Goal: Information Seeking & Learning: Learn about a topic

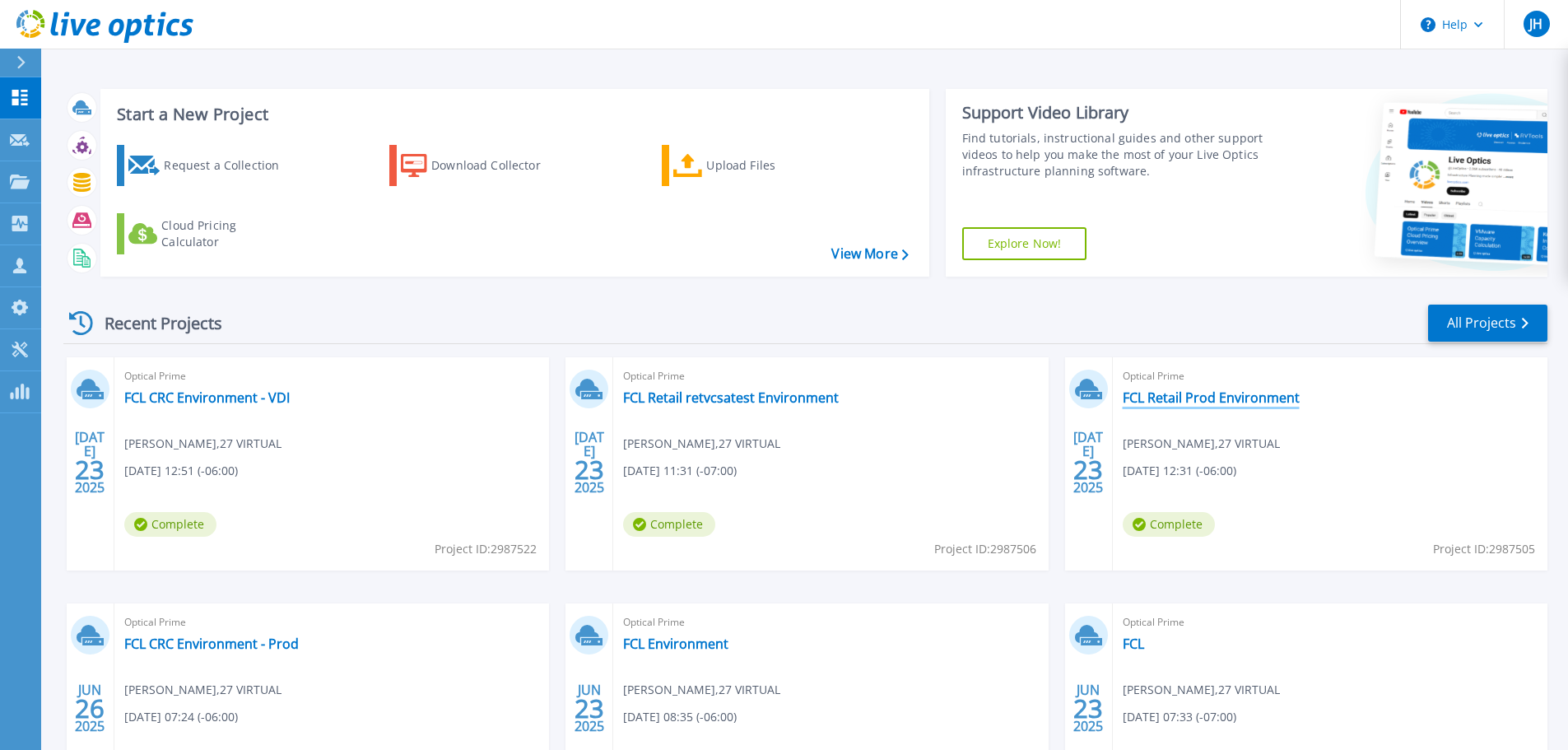
click at [1170, 396] on link "FCL Retail Prod Environment" at bounding box center [1211, 397] width 177 height 16
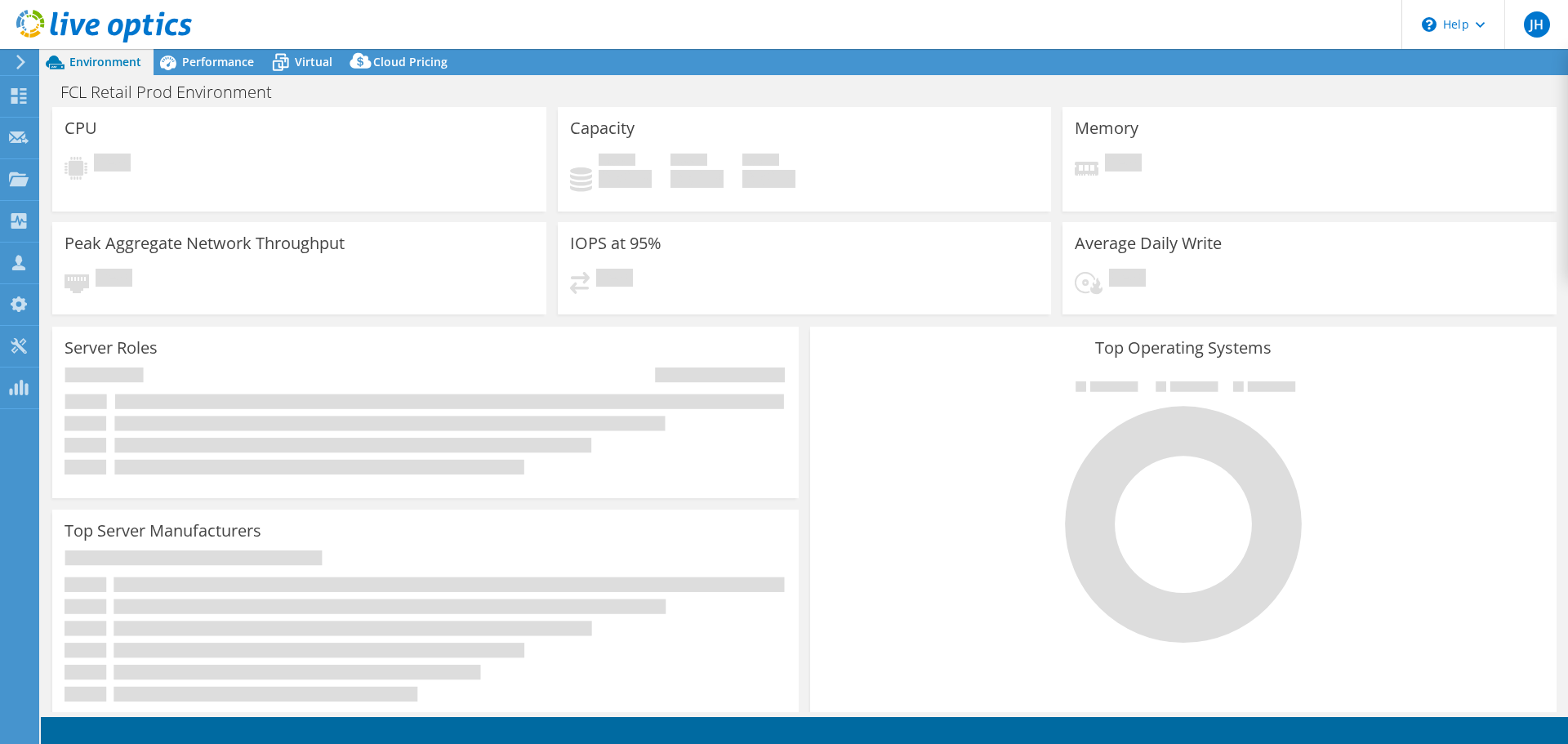
select select "USD"
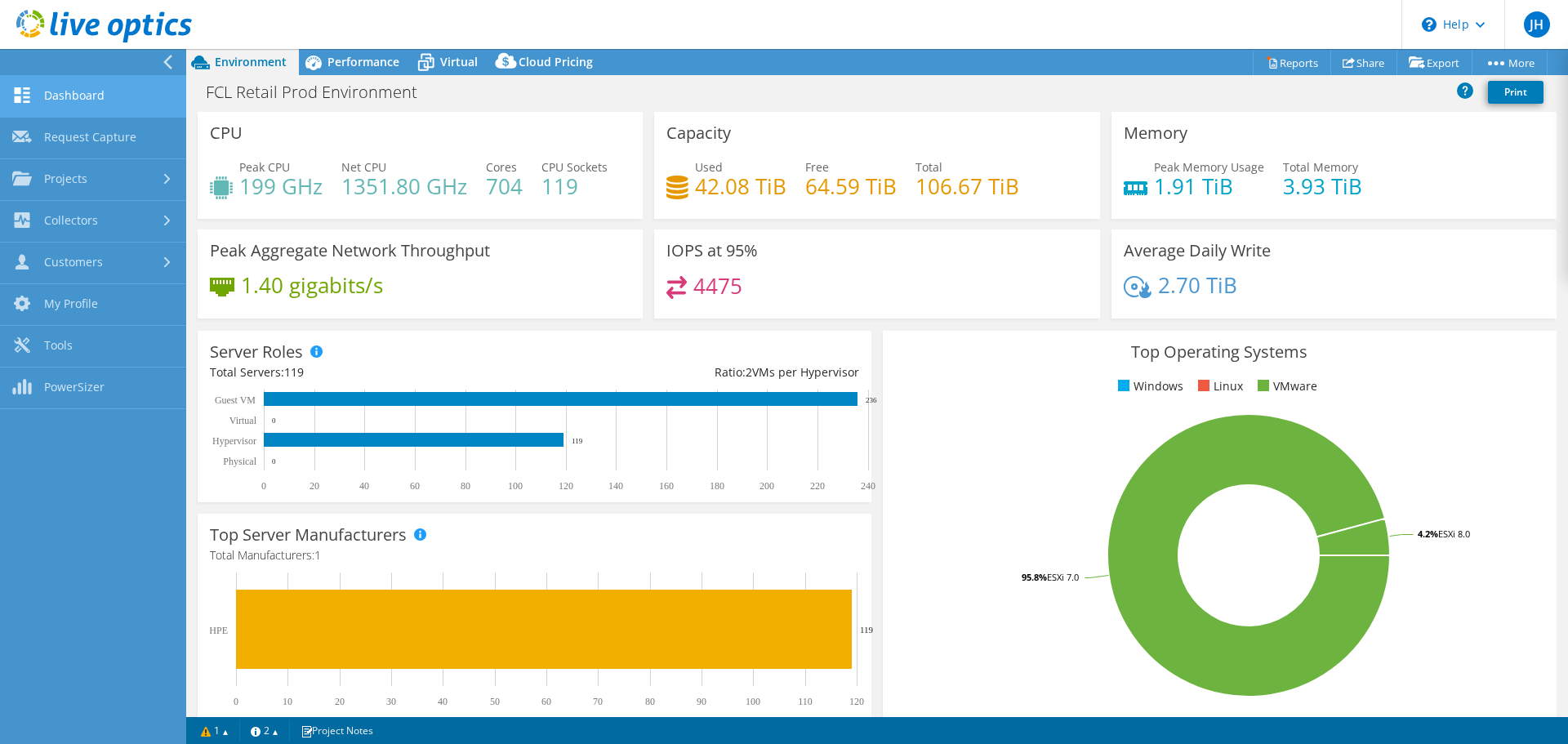
click at [69, 96] on link "Dashboard" at bounding box center [93, 96] width 186 height 42
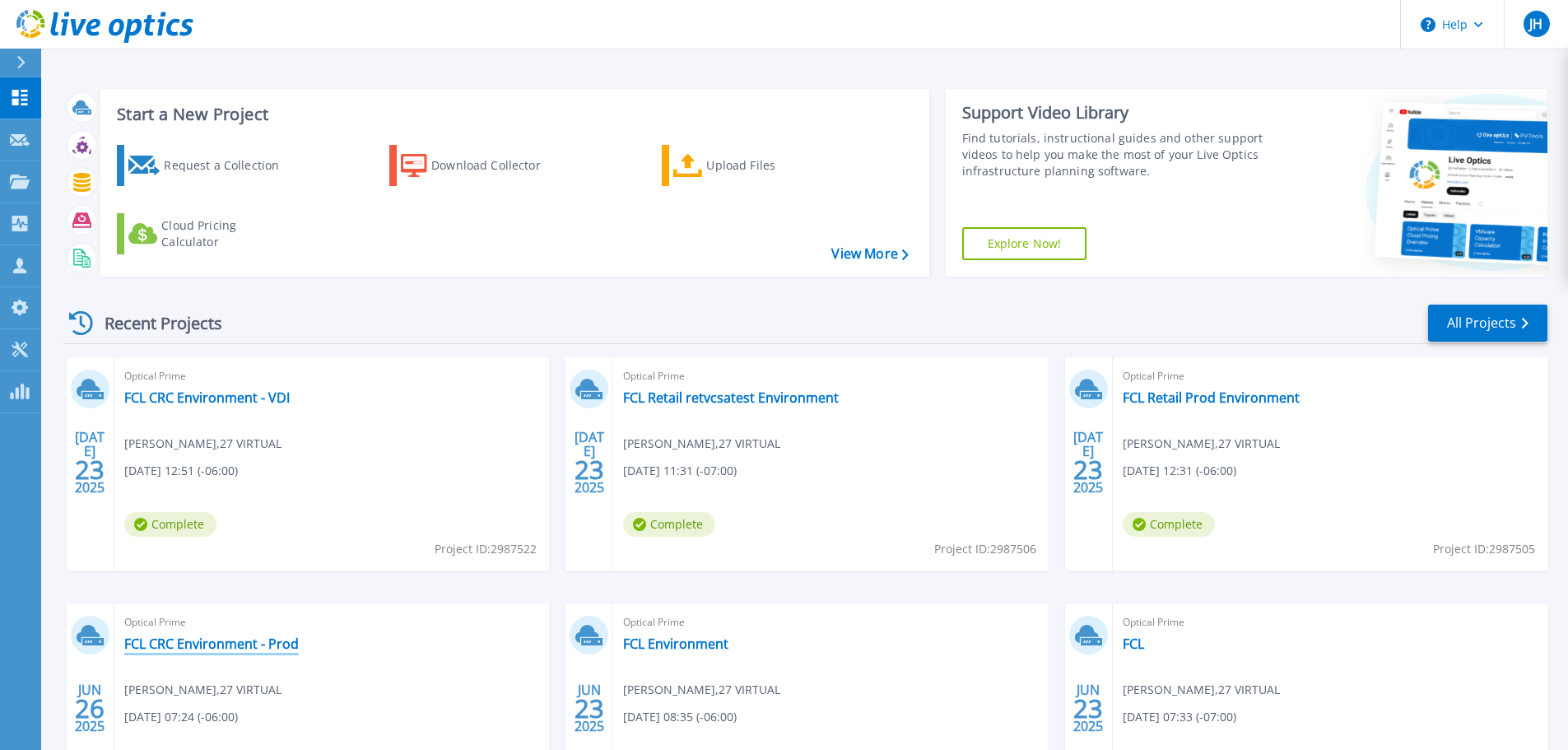
click at [265, 637] on link "FCL CRC Environment - Prod" at bounding box center [212, 643] width 175 height 16
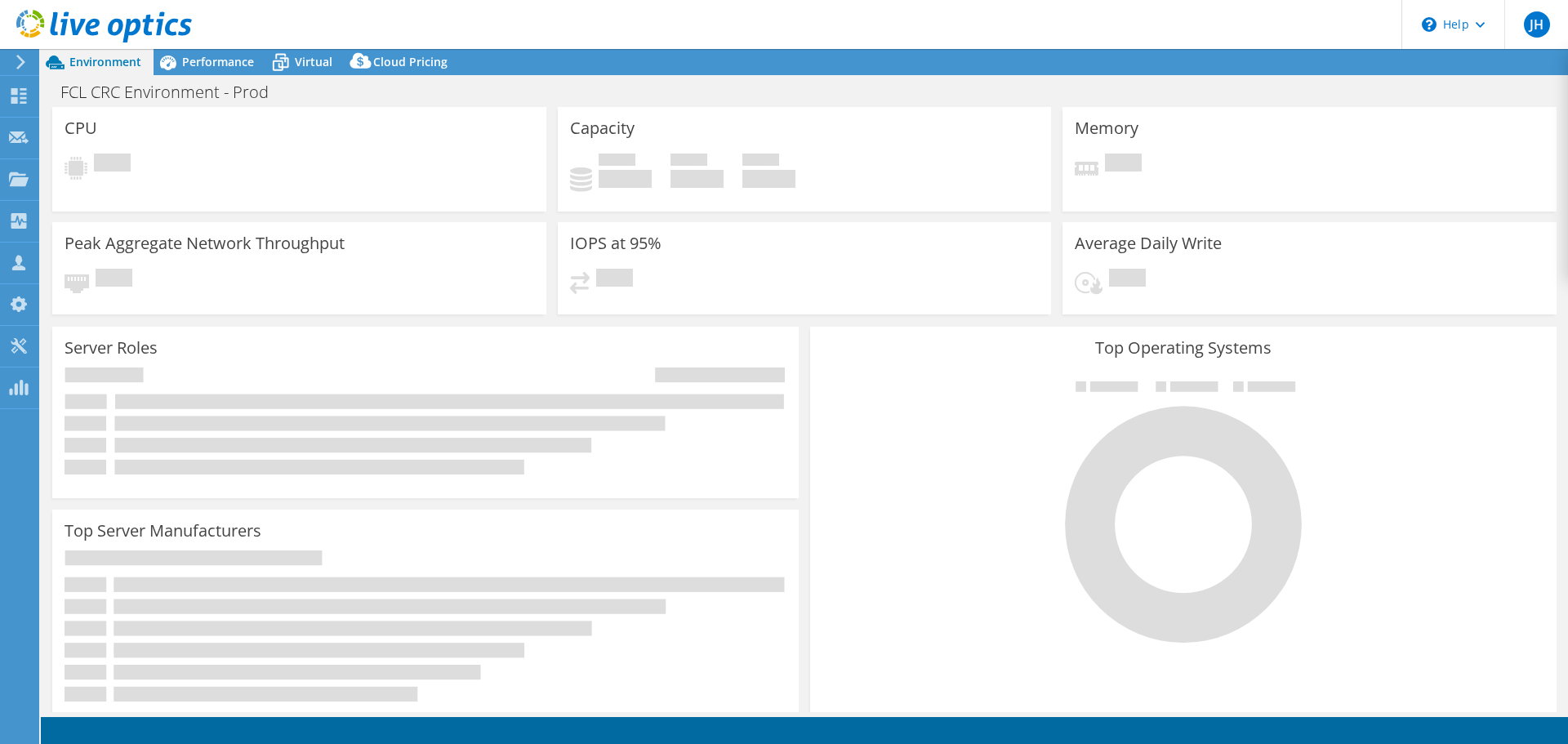
select select "USD"
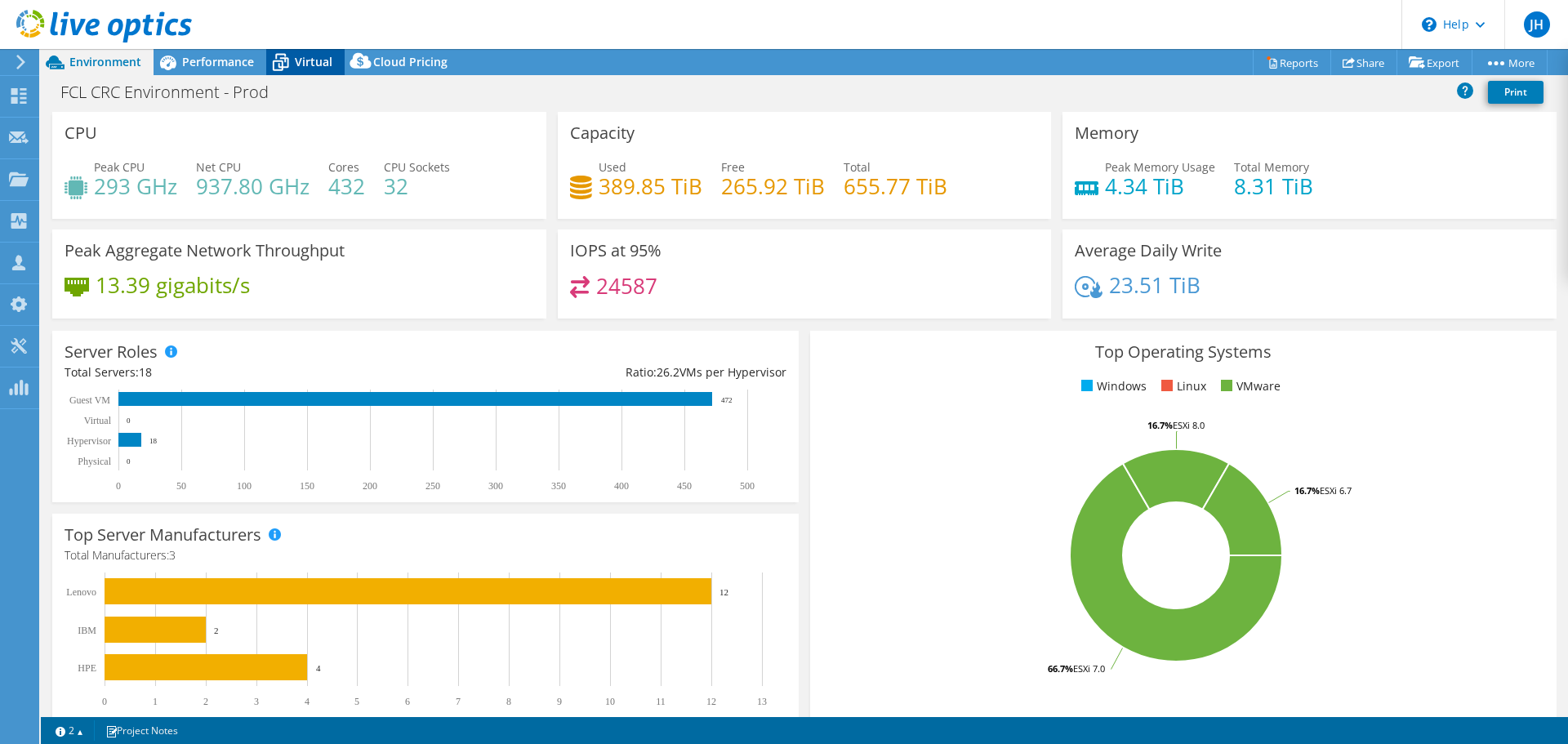
click at [322, 65] on span "Virtual" at bounding box center [313, 61] width 37 height 15
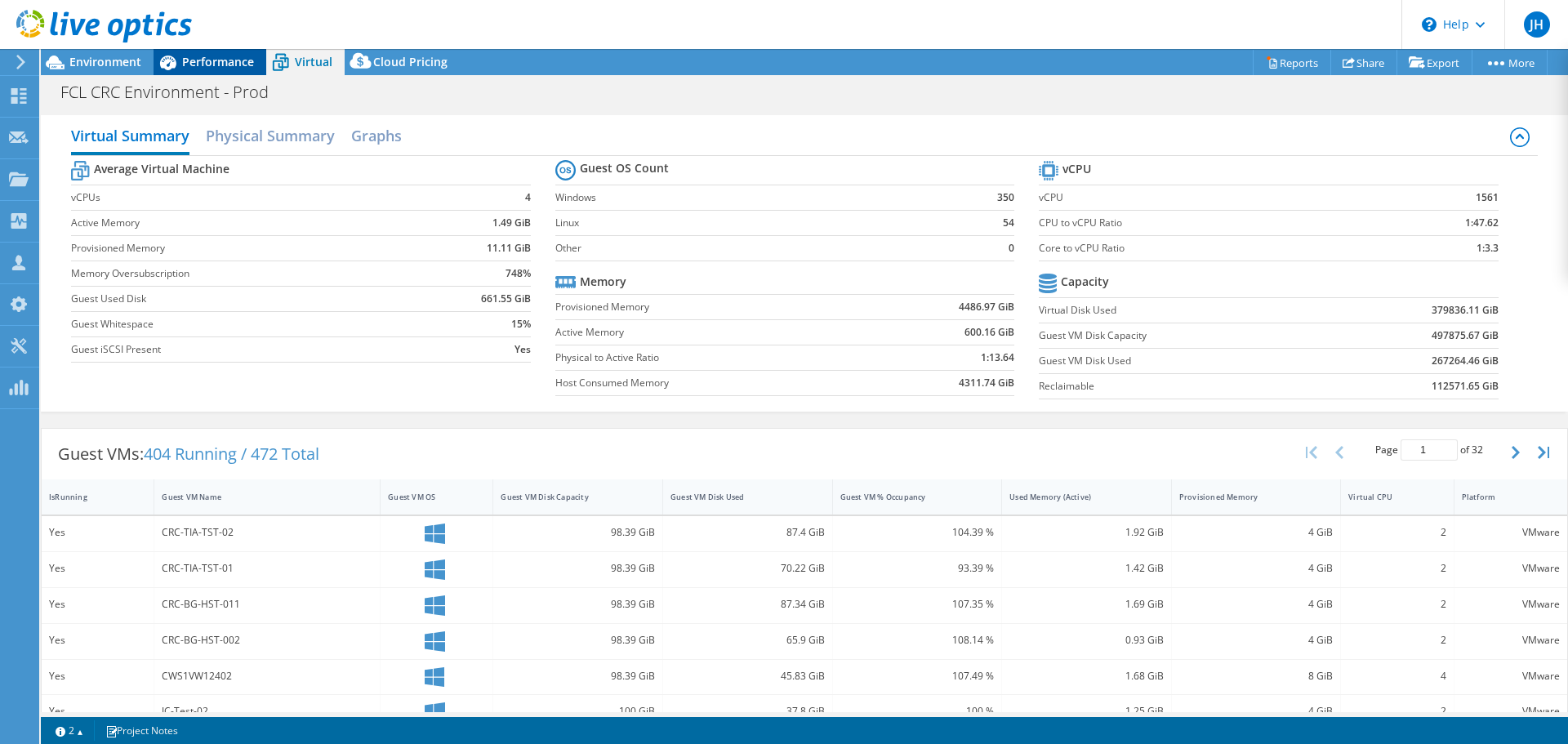
click at [207, 58] on span "Performance" at bounding box center [218, 61] width 72 height 15
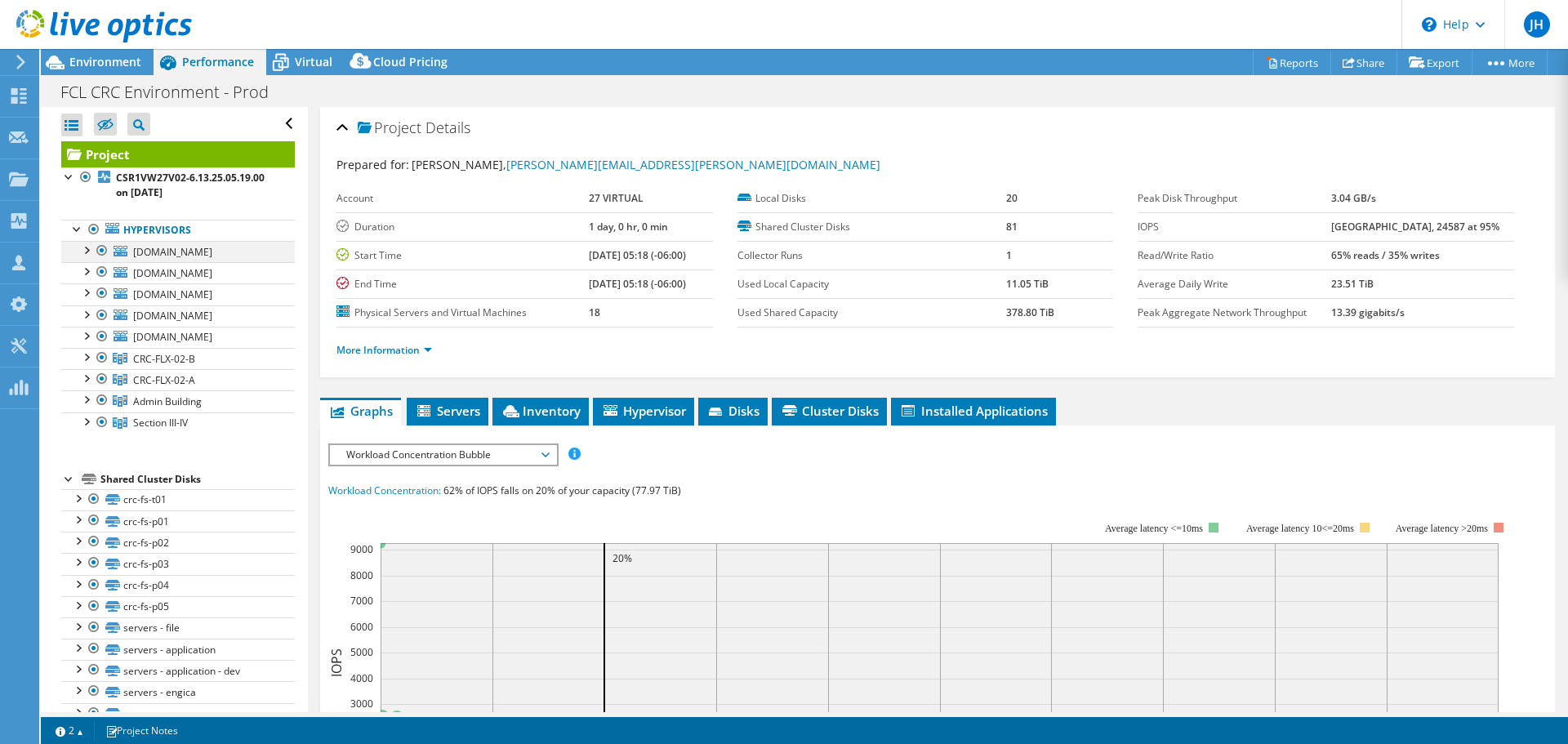
click at [83, 241] on div at bounding box center [85, 249] width 16 height 16
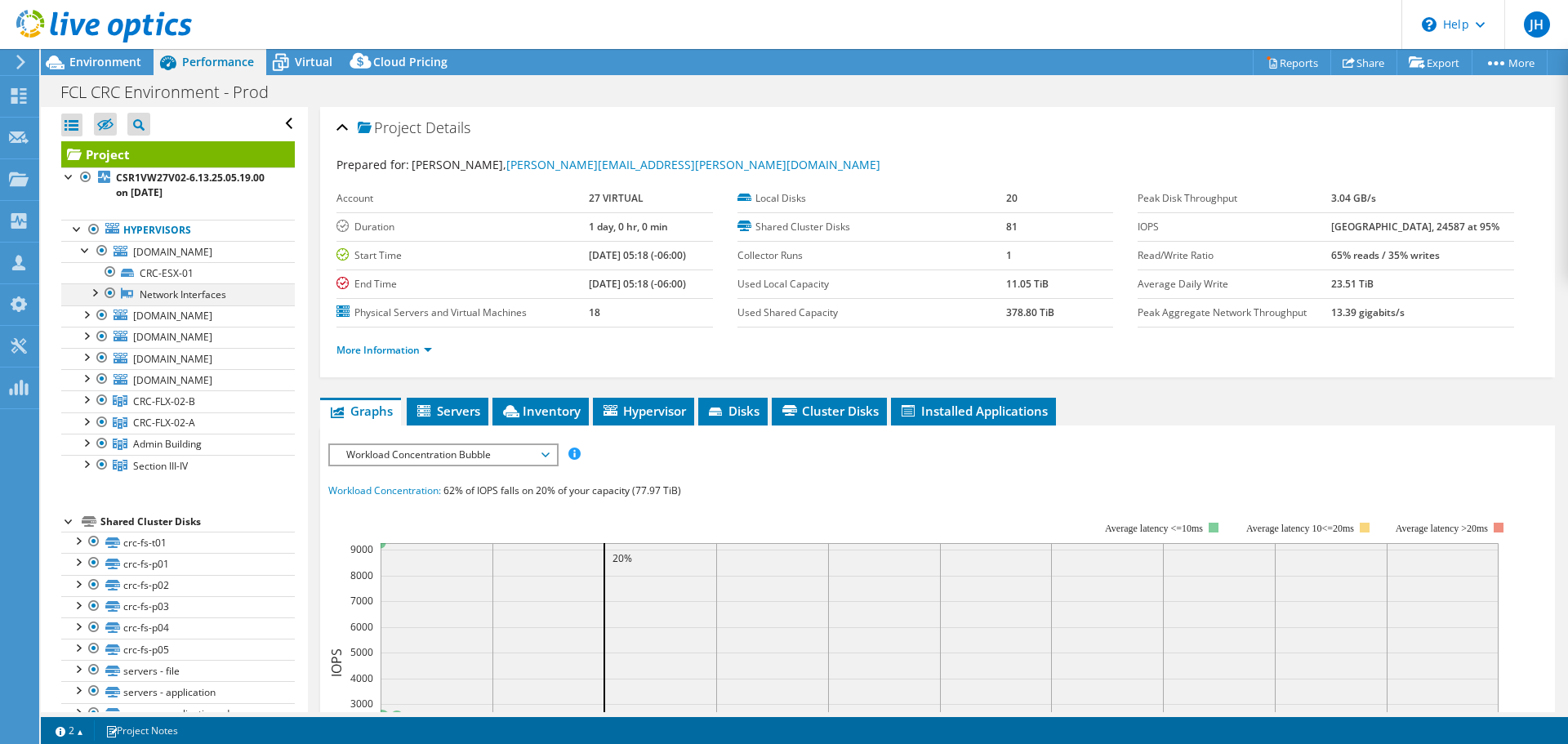
click at [98, 283] on div at bounding box center [93, 291] width 16 height 16
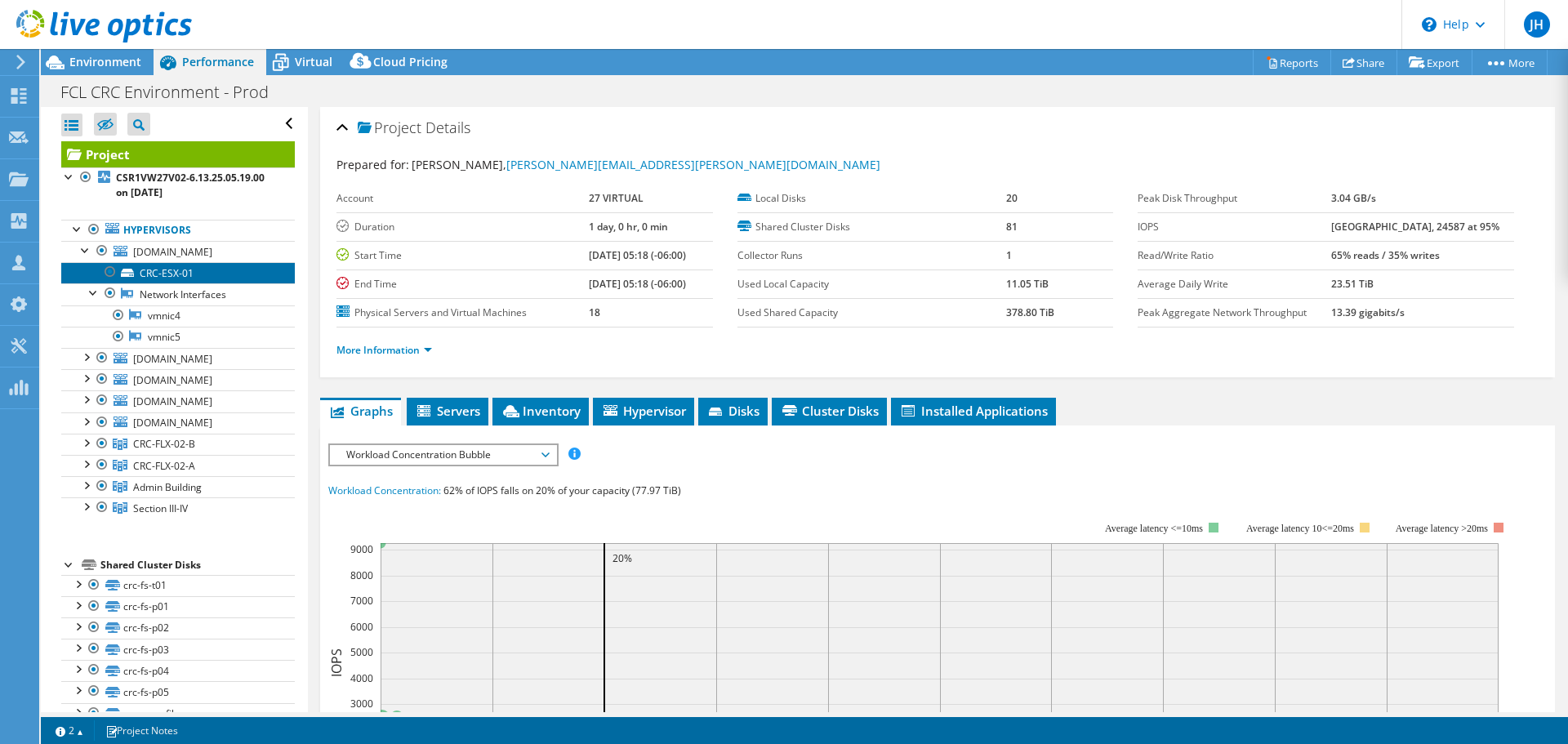
click at [126, 269] on icon at bounding box center [127, 272] width 13 height 8
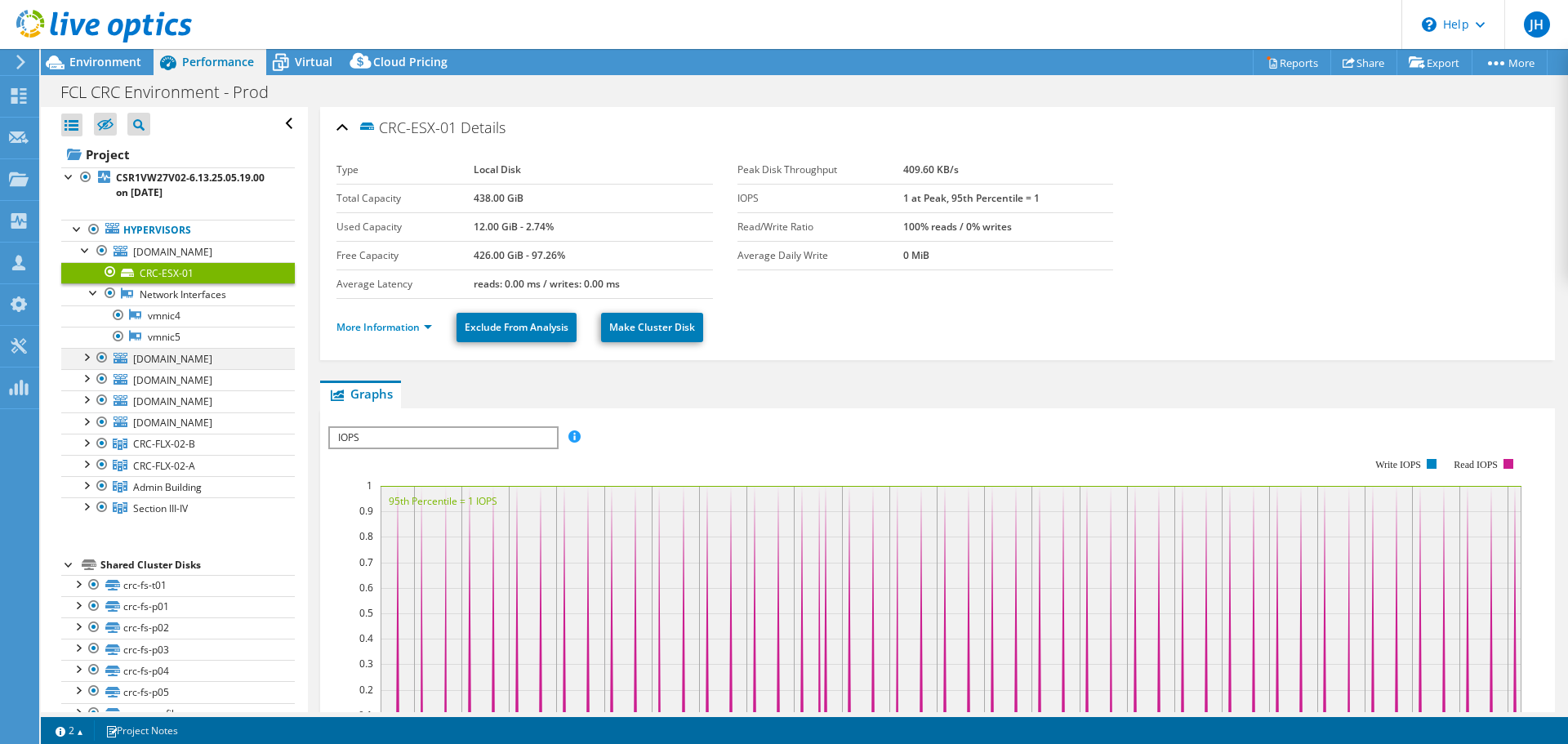
click at [87, 348] on div at bounding box center [85, 356] width 16 height 16
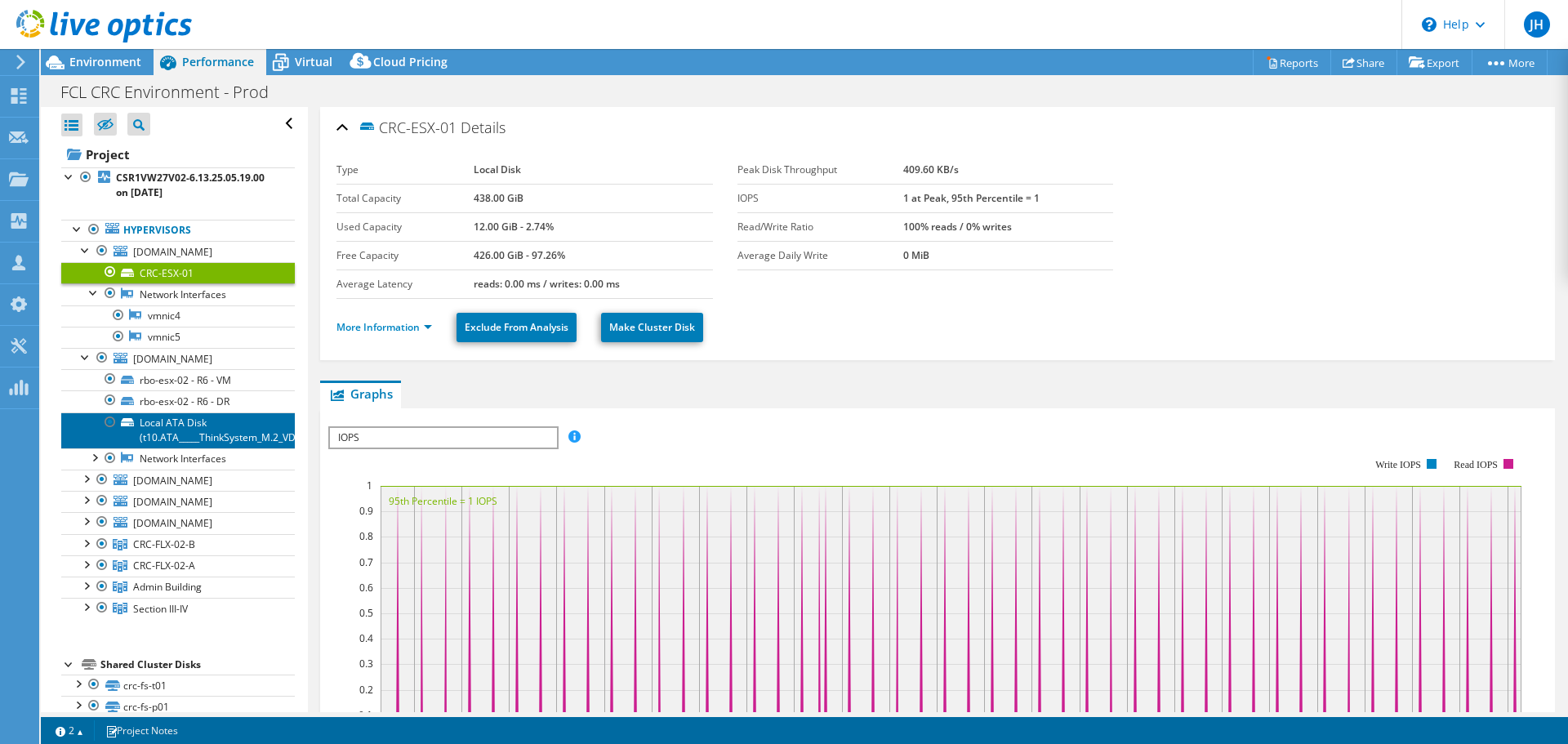
click at [182, 412] on link "Local ATA Disk (t10.ATA_____ThinkSystem_M.2_VD__________________" at bounding box center [178, 430] width 233 height 36
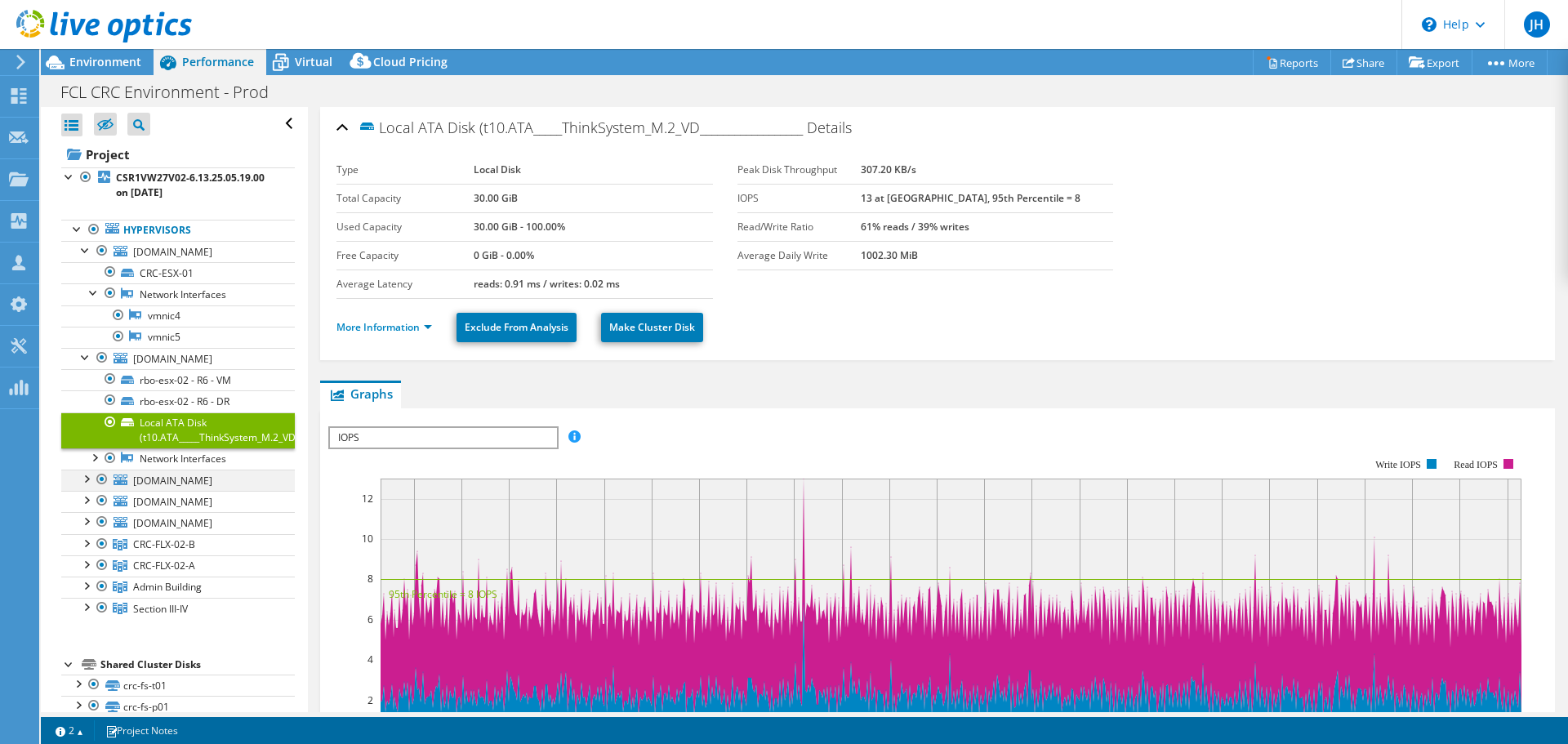
click at [82, 470] on div at bounding box center [85, 478] width 16 height 16
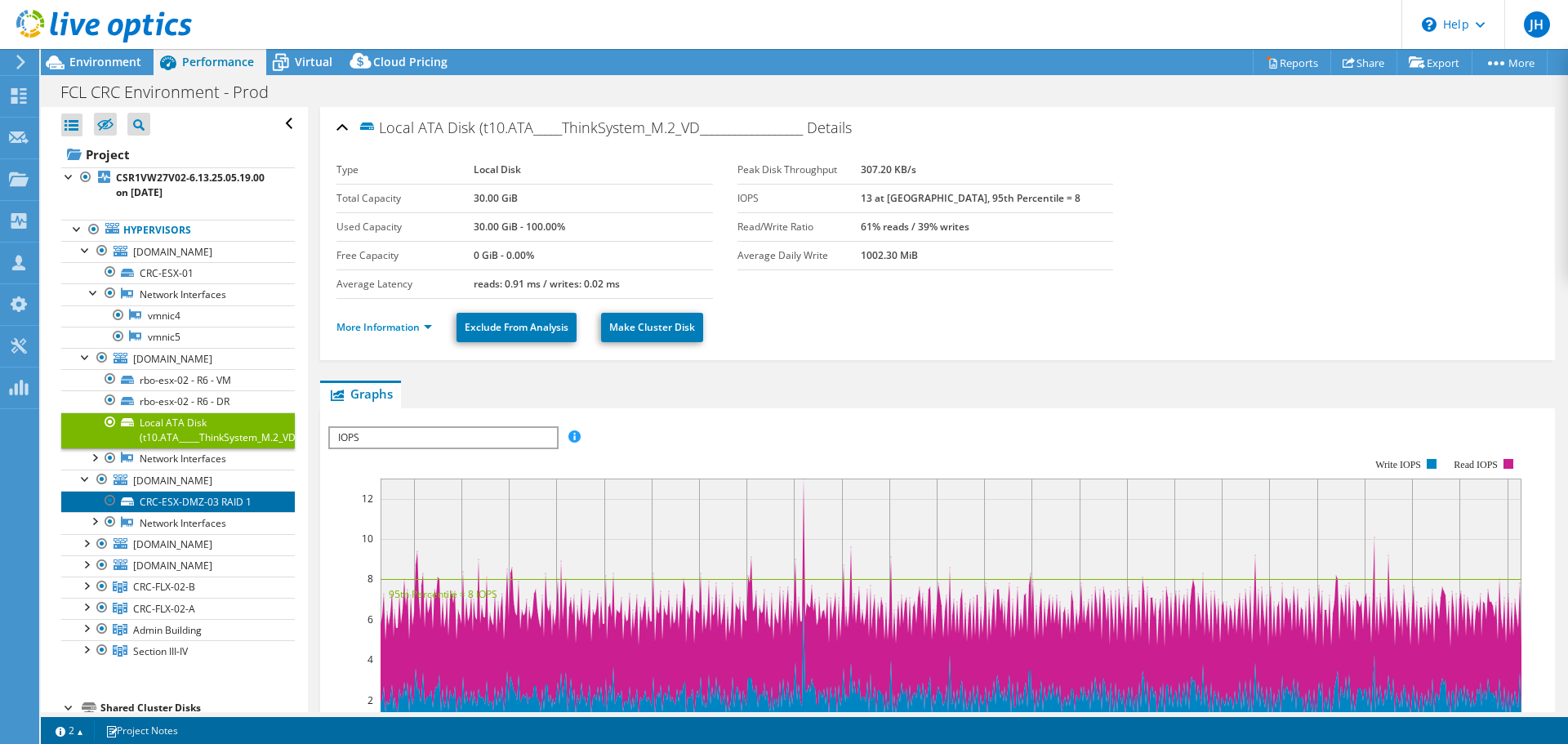
click at [132, 497] on icon at bounding box center [127, 501] width 13 height 8
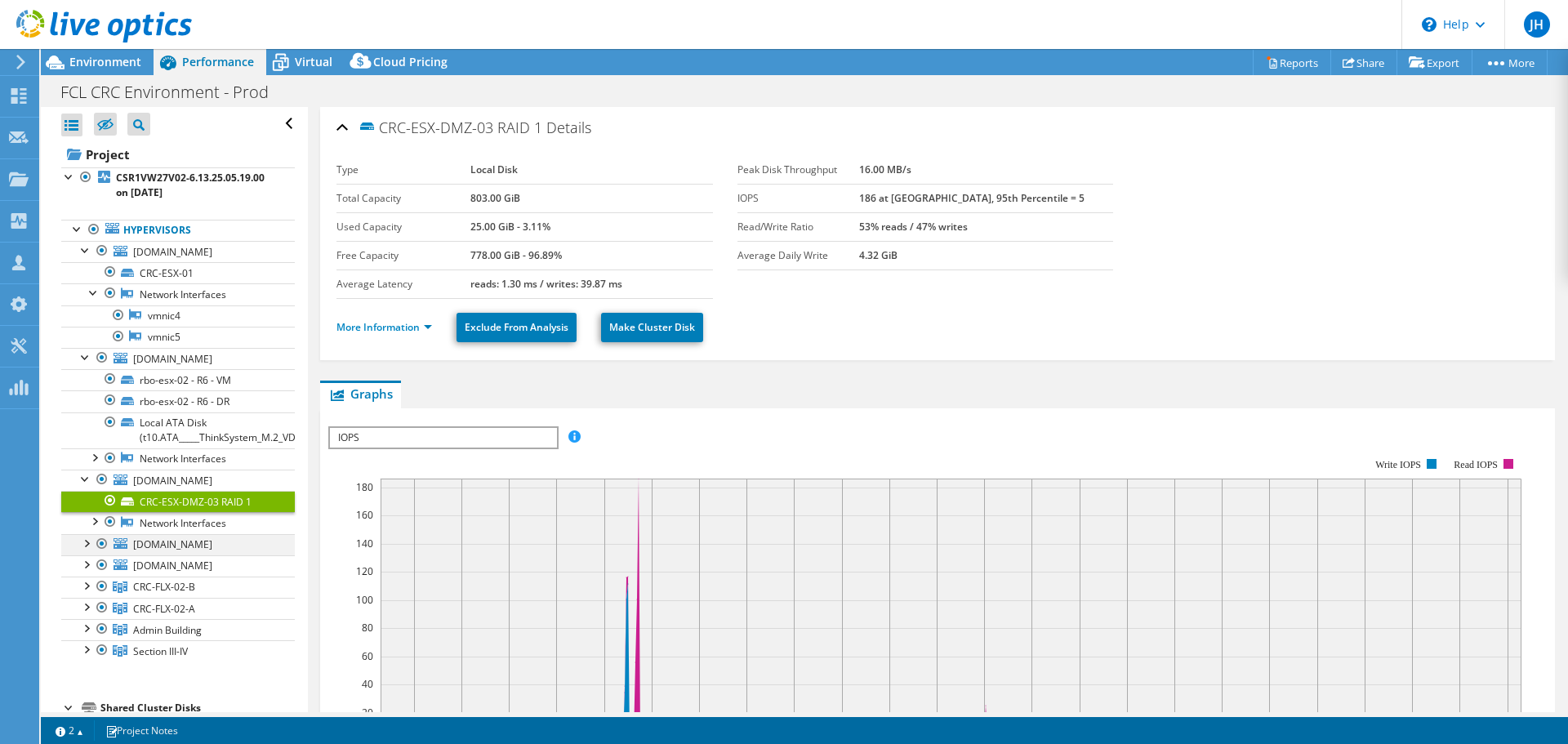
click at [84, 534] on div at bounding box center [85, 542] width 16 height 16
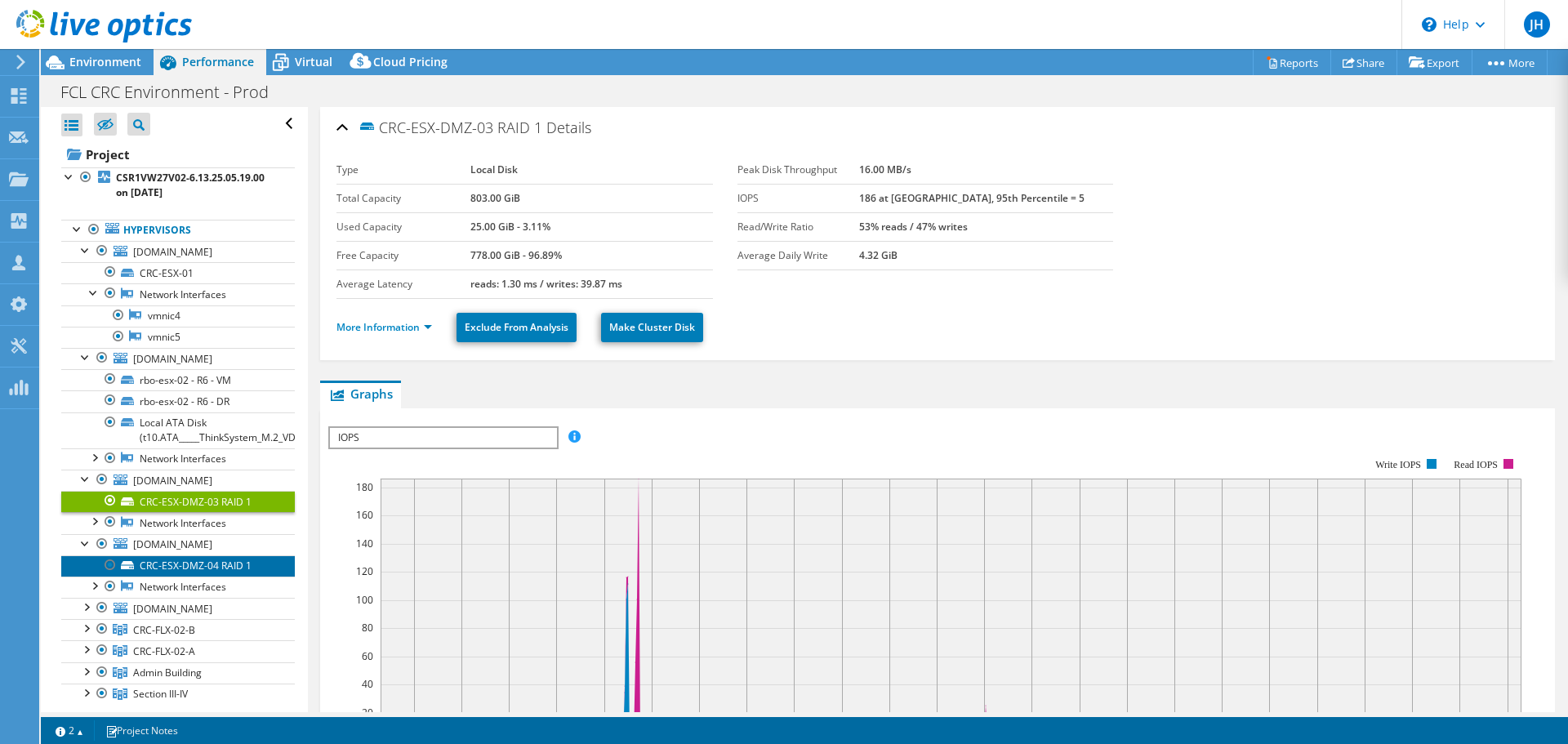
click at [149, 555] on link "CRC-ESX-DMZ-04 RAID 1" at bounding box center [178, 566] width 233 height 21
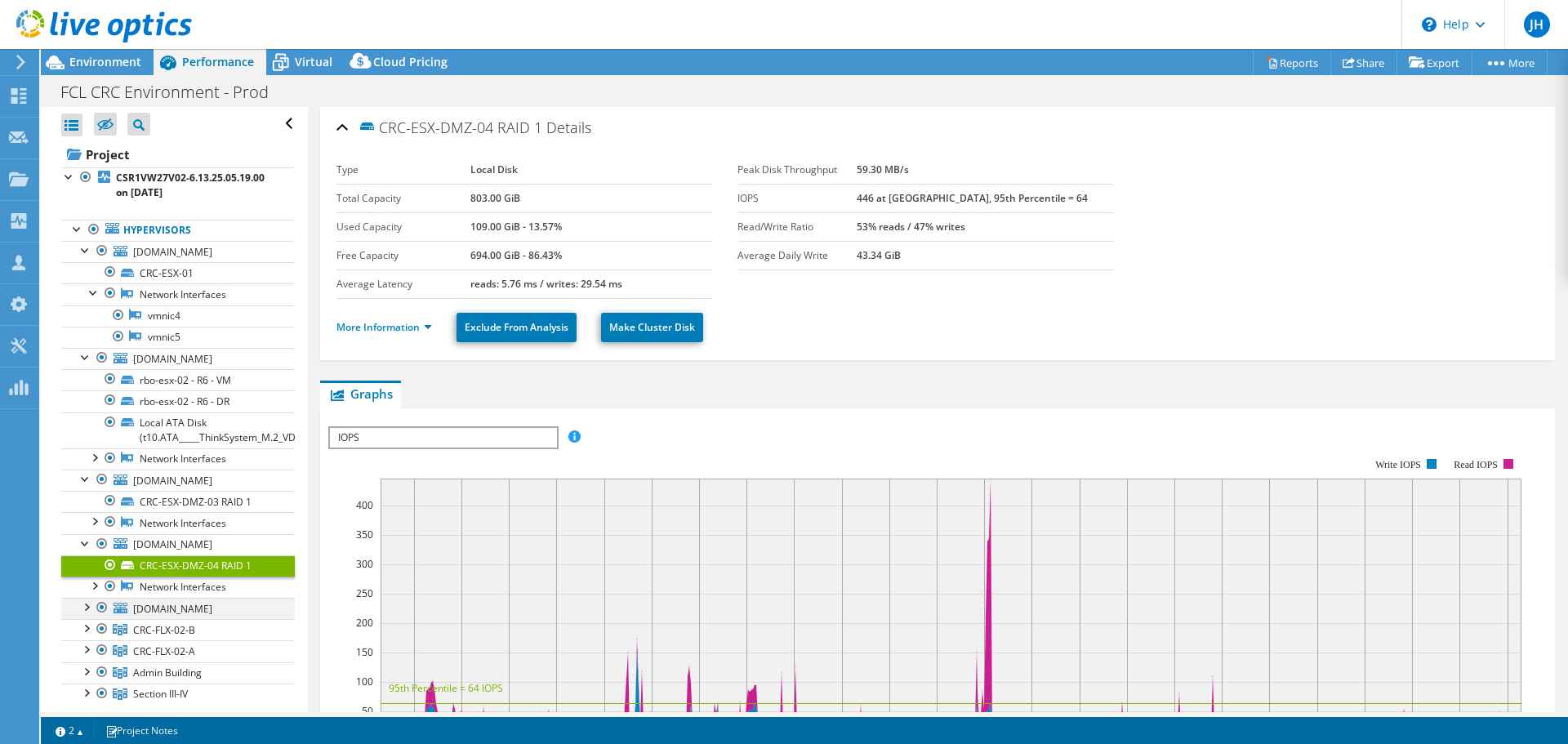
click at [88, 598] on div at bounding box center [85, 606] width 16 height 16
click at [162, 619] on link "CSL-ESX-01 - RAID 5" at bounding box center [178, 630] width 233 height 21
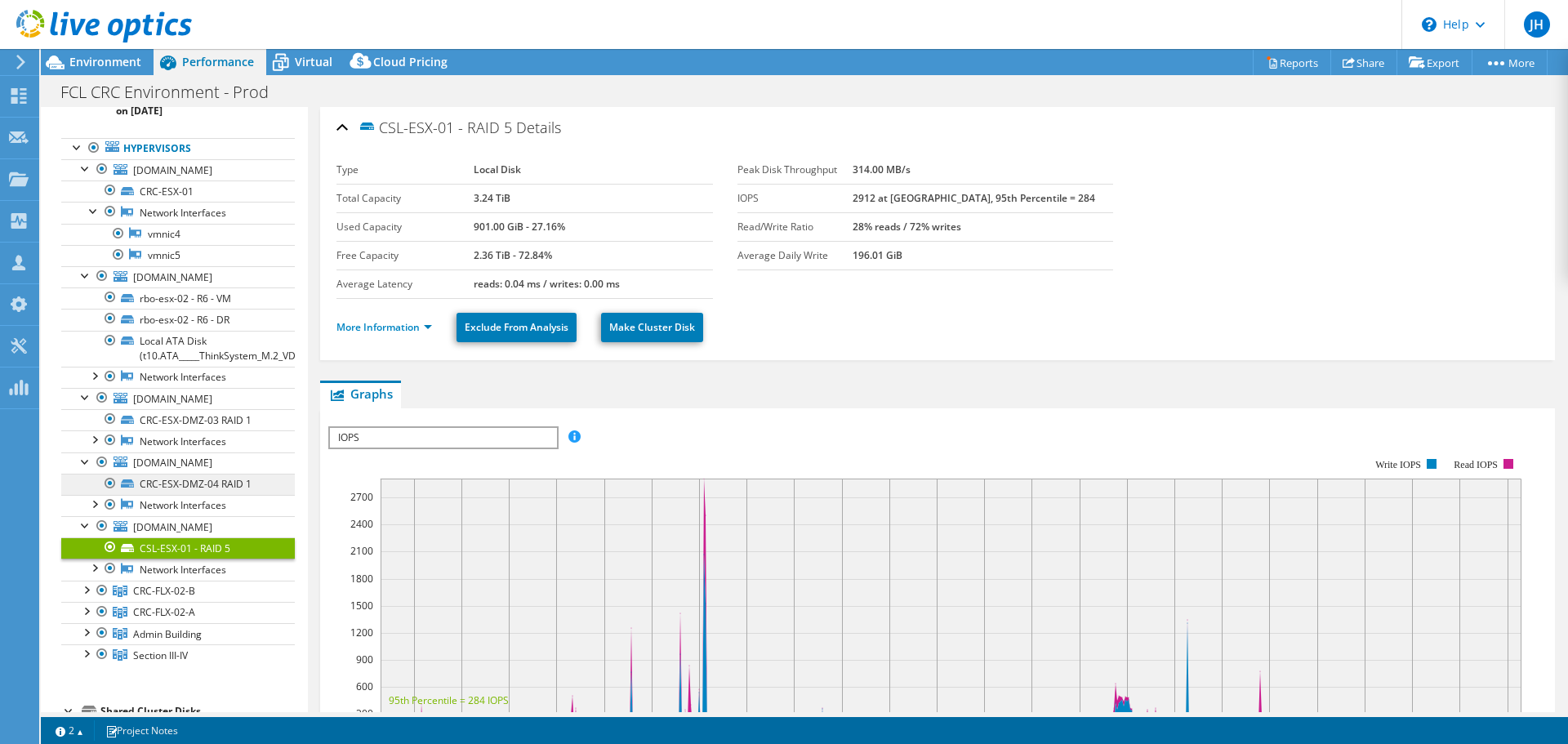
scroll to position [164, 0]
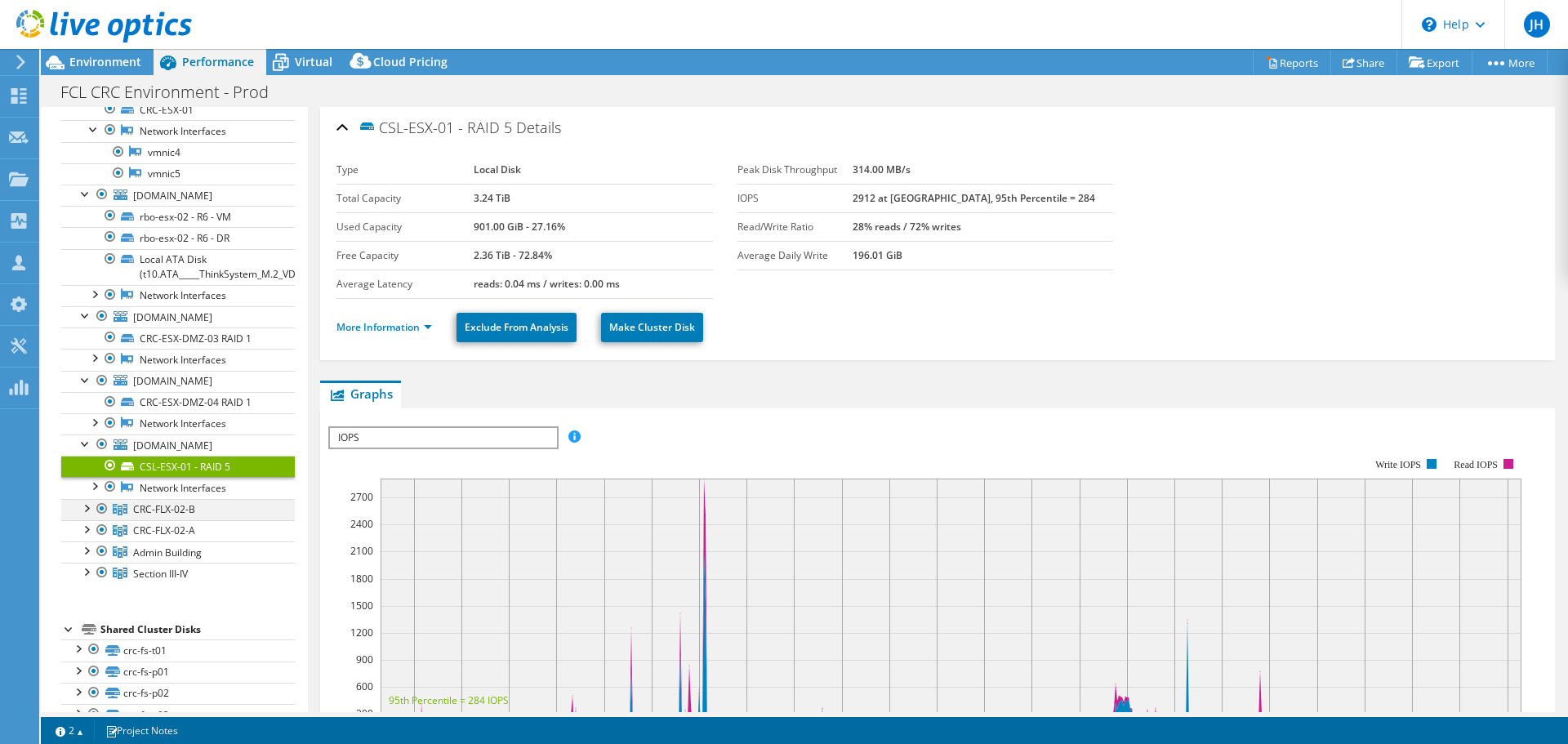
click at [82, 499] on div at bounding box center [85, 507] width 16 height 16
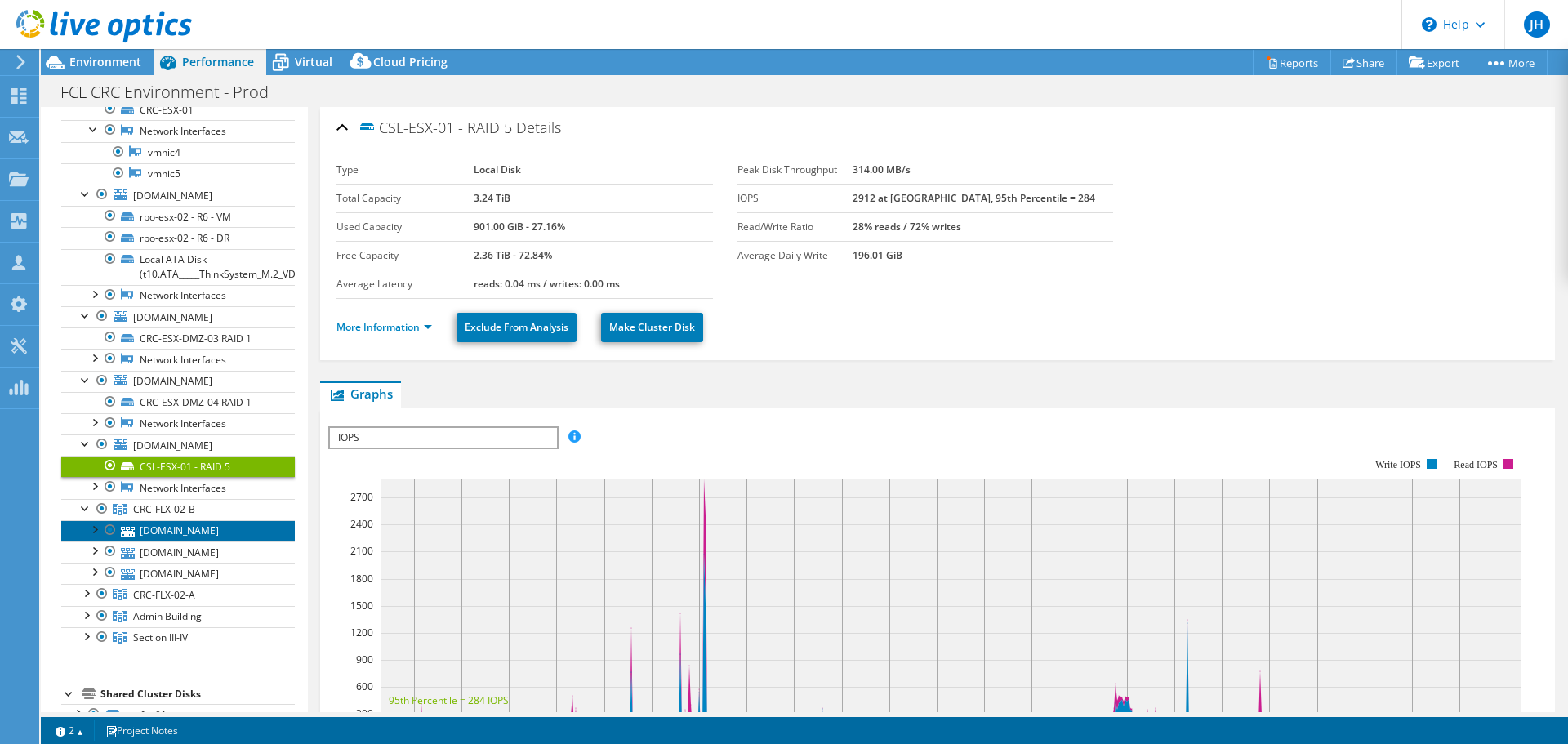
click at [143, 520] on link "[DOMAIN_NAME]" at bounding box center [178, 530] width 233 height 21
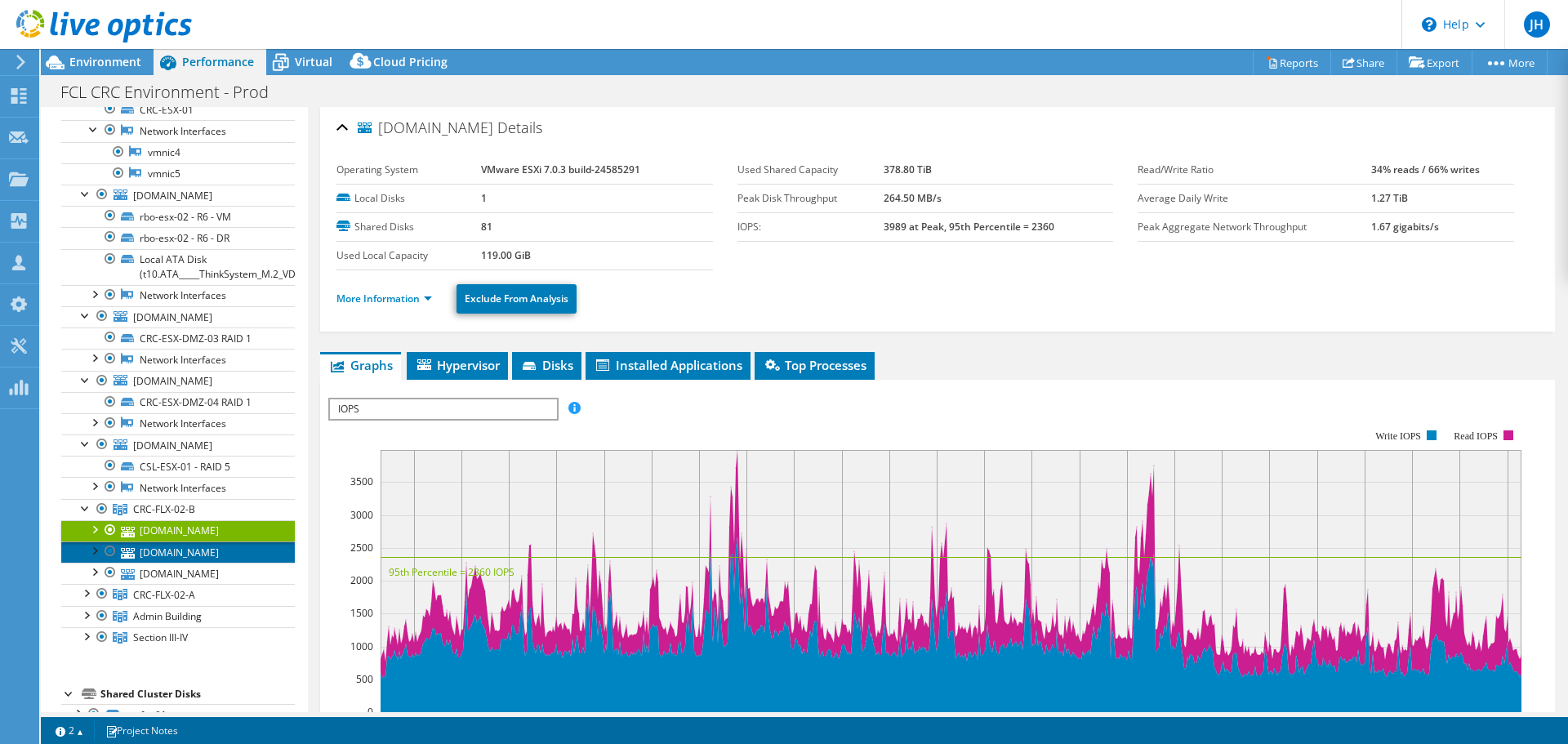
click at [153, 541] on link "[DOMAIN_NAME]" at bounding box center [178, 552] width 233 height 21
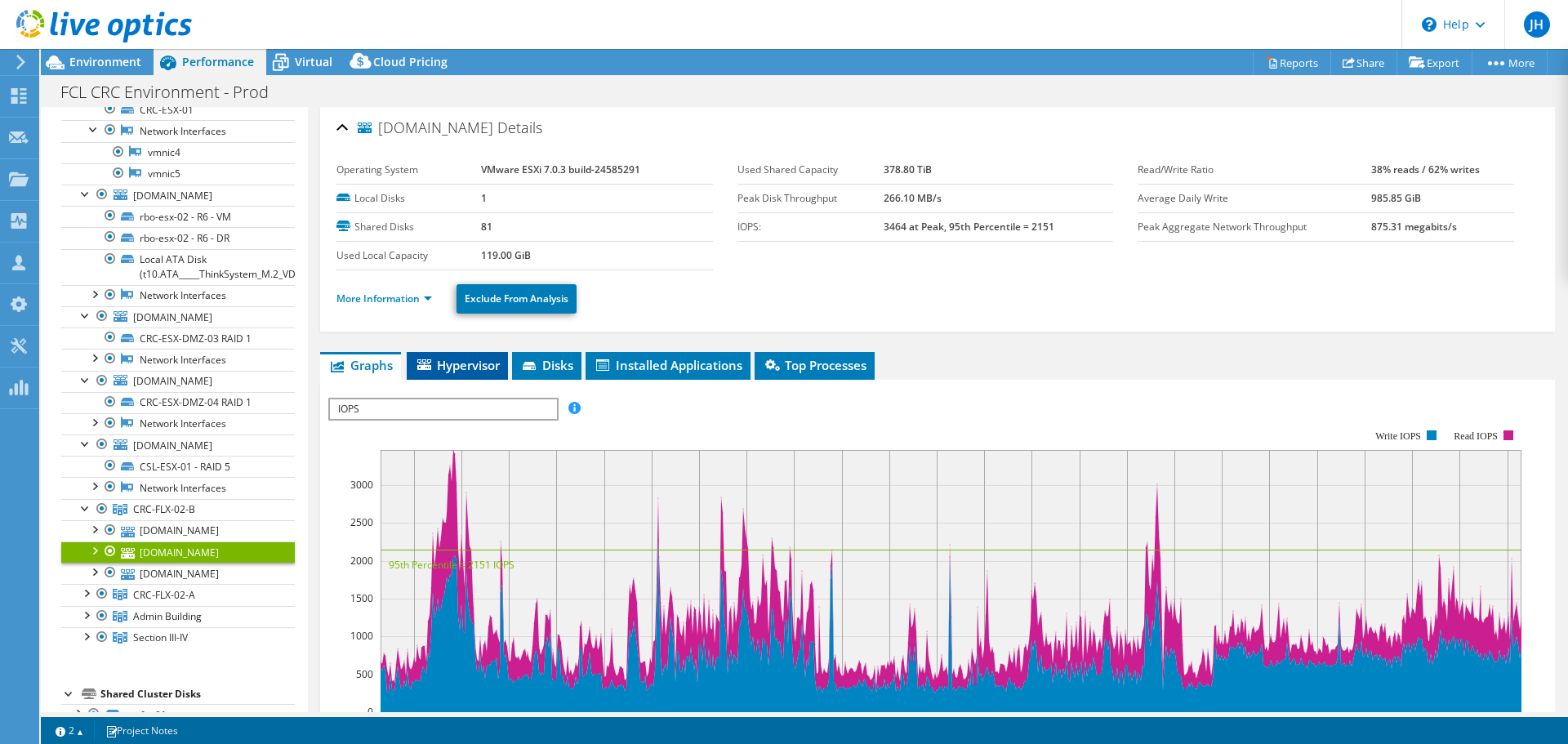
click at [449, 357] on span "Hypervisor" at bounding box center [457, 365] width 85 height 16
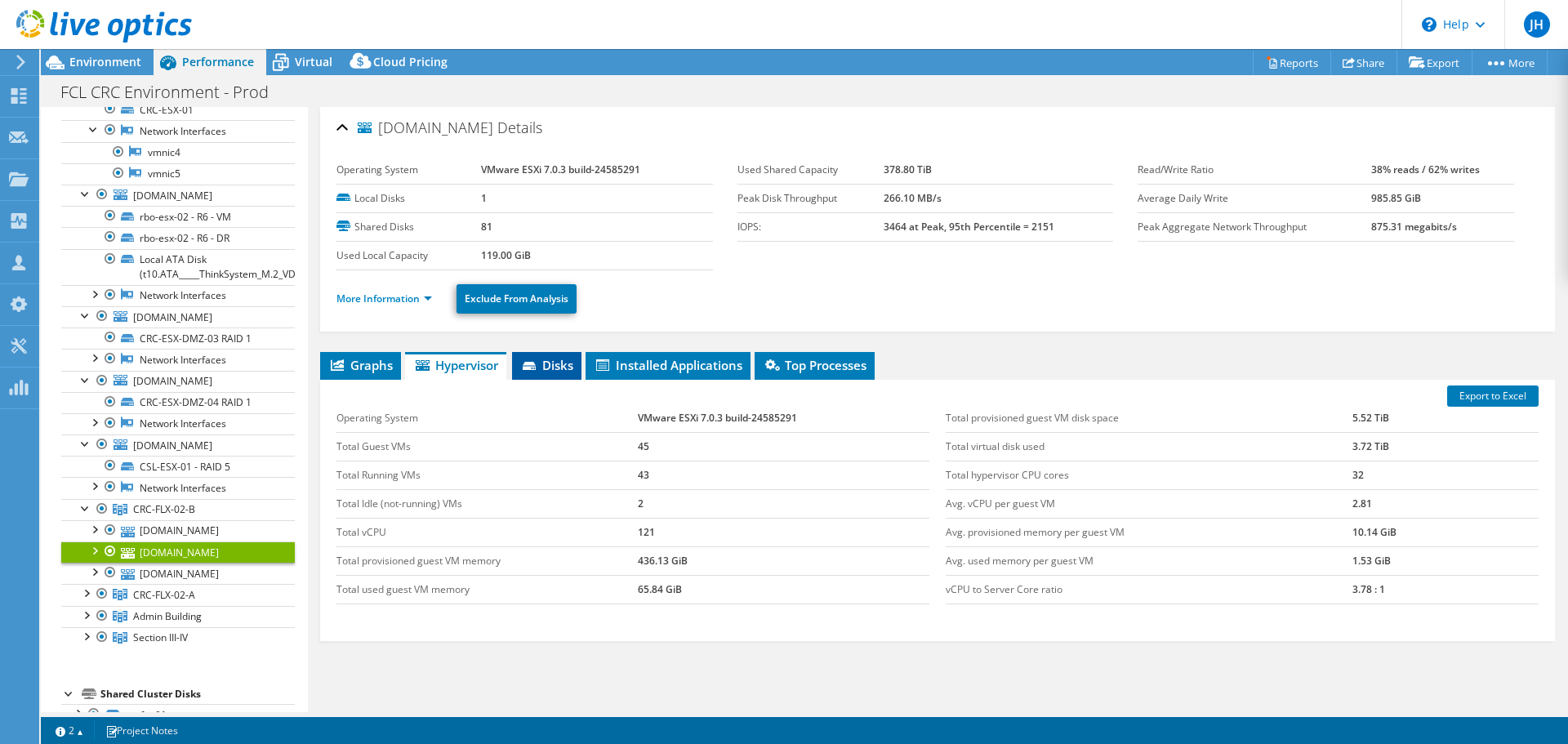
click at [559, 360] on li "Disks" at bounding box center [546, 365] width 69 height 28
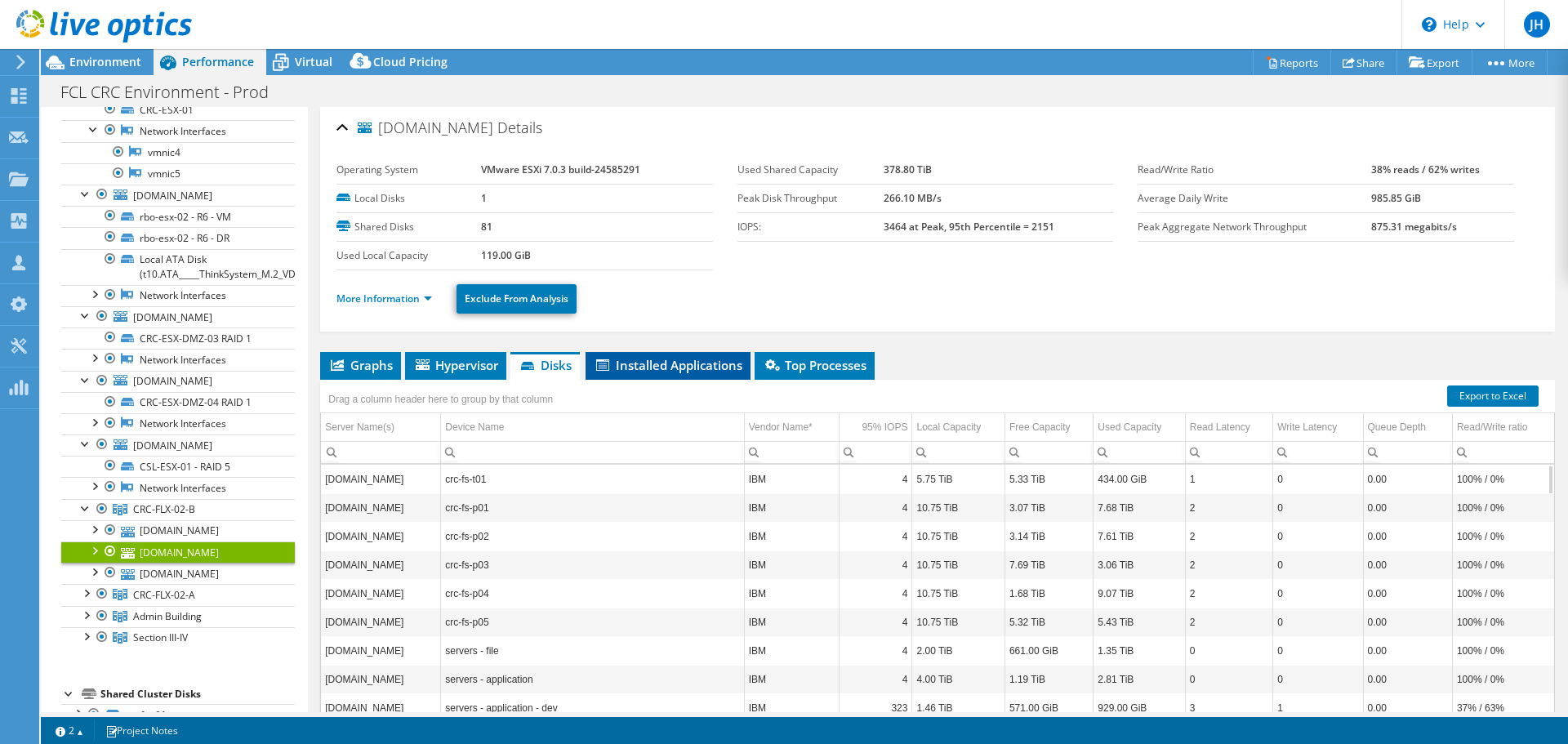
click at [678, 357] on span "Installed Applications" at bounding box center [667, 365] width 149 height 16
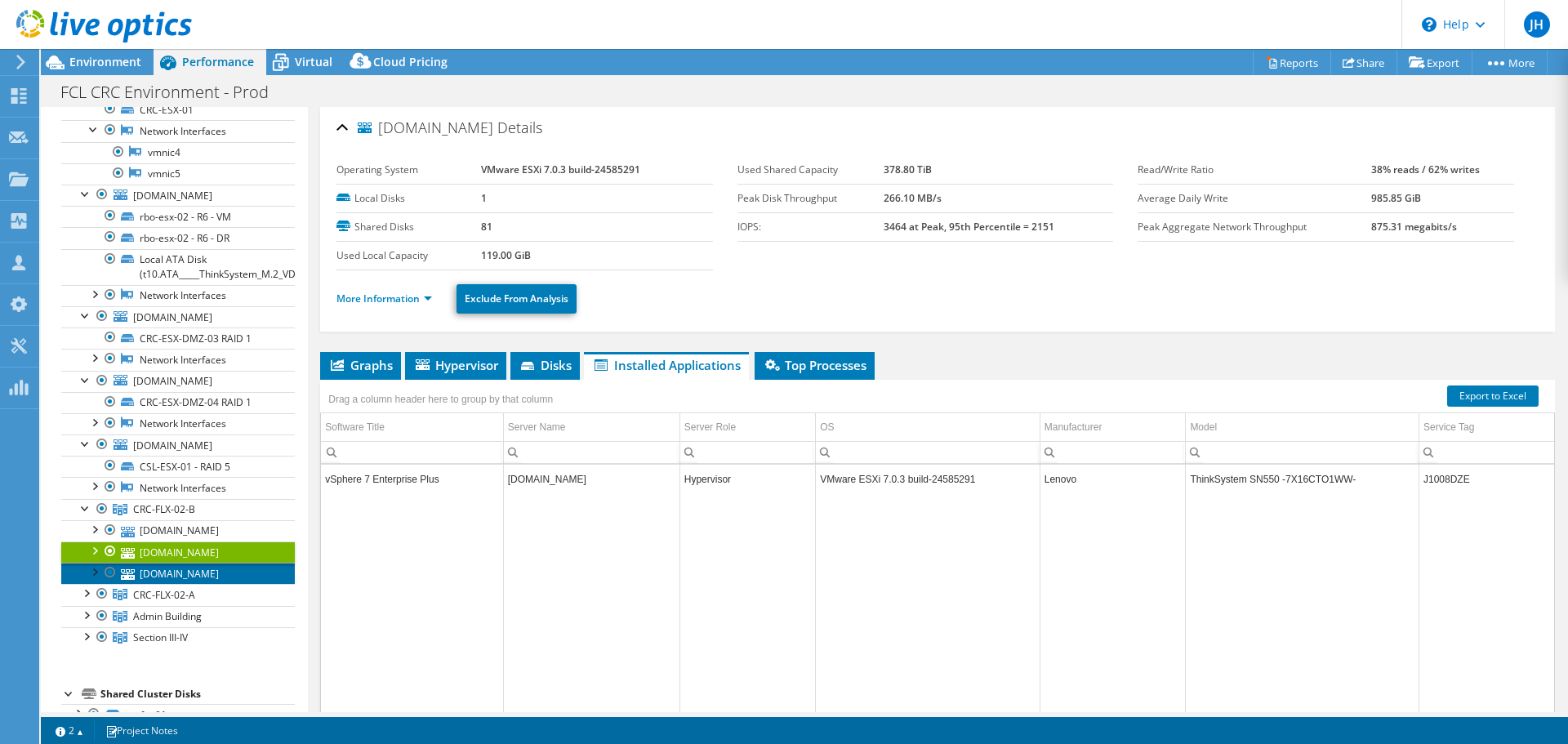
click at [153, 562] on link "[DOMAIN_NAME]" at bounding box center [178, 573] width 233 height 21
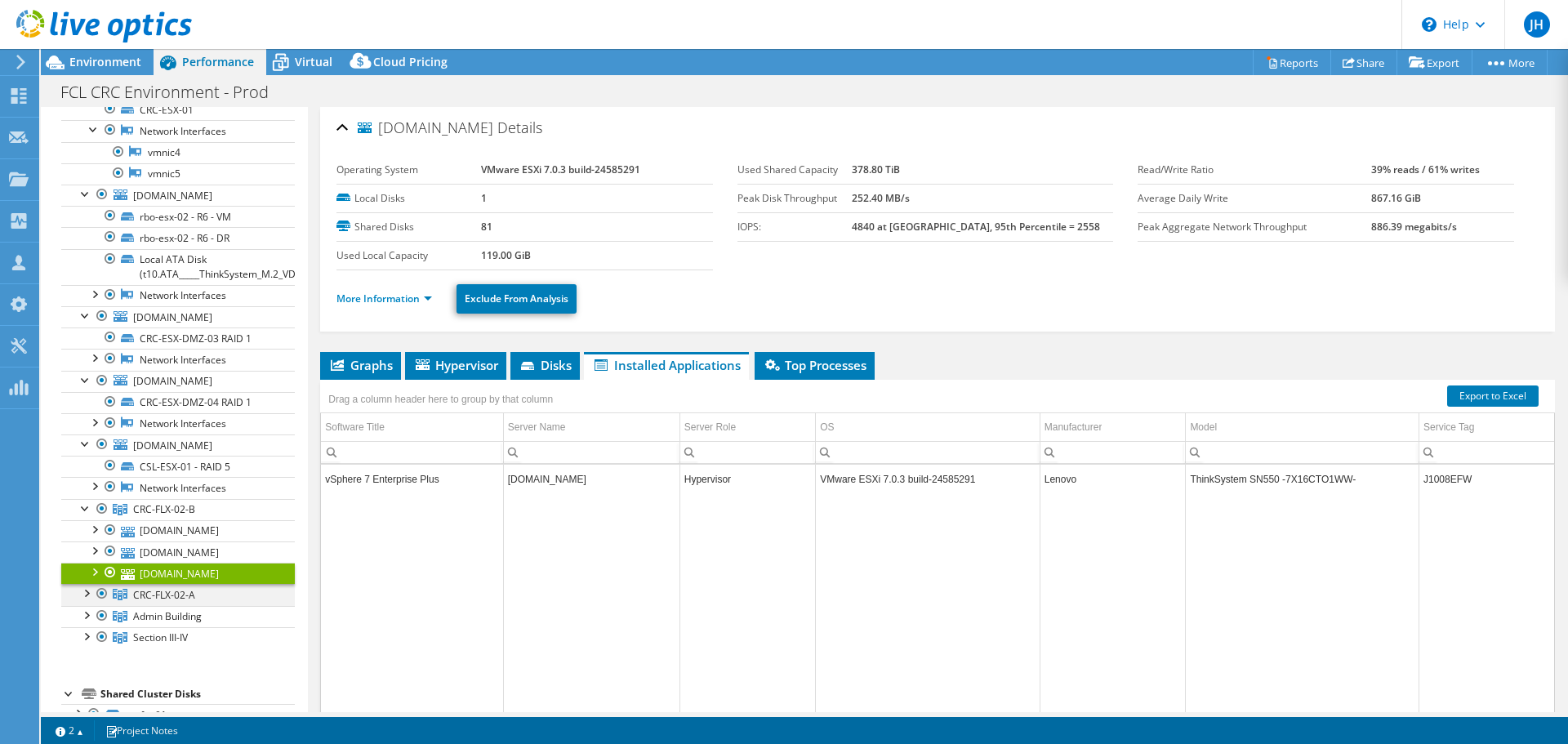
click at [84, 584] on div at bounding box center [85, 592] width 16 height 16
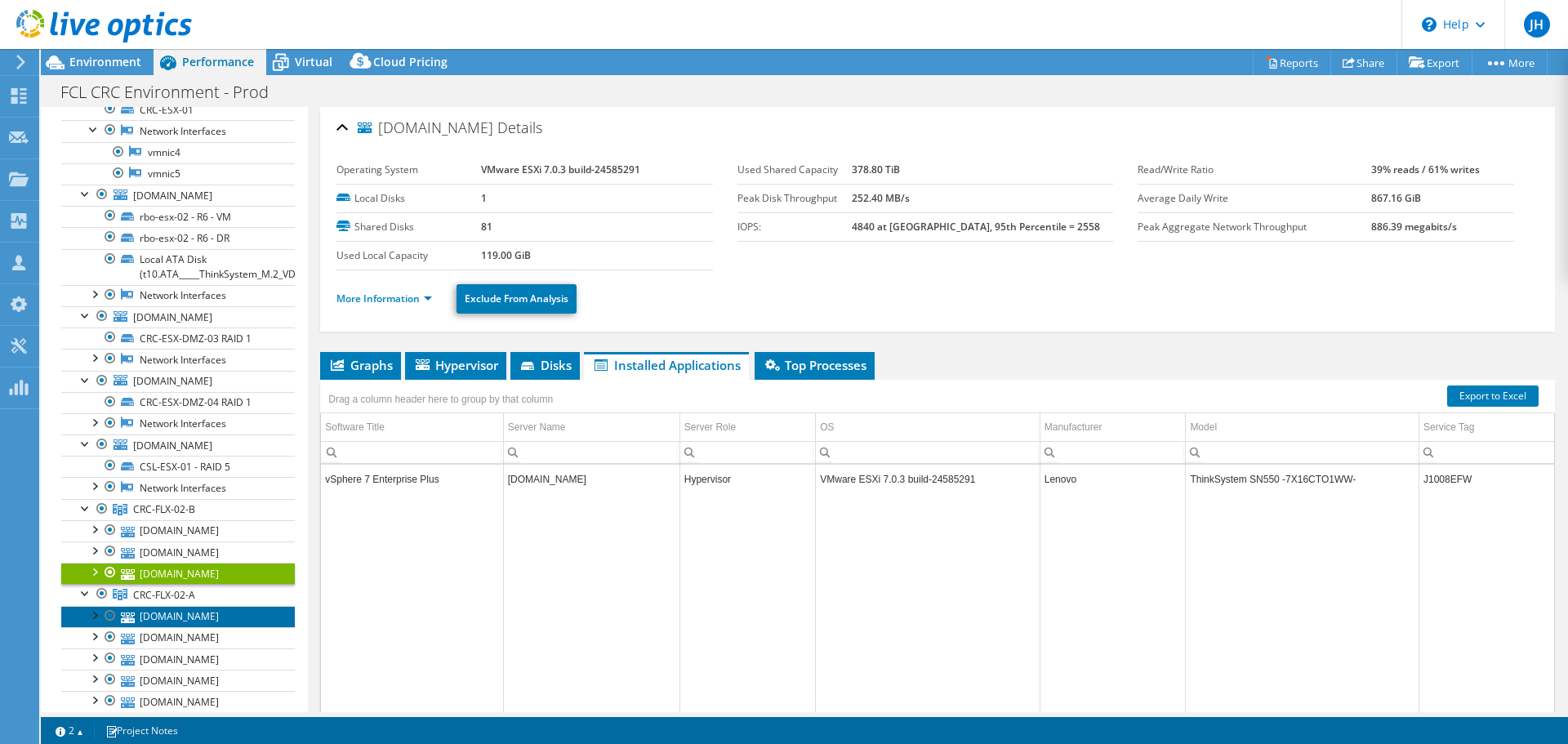
click at [159, 606] on link "[DOMAIN_NAME]" at bounding box center [178, 617] width 233 height 21
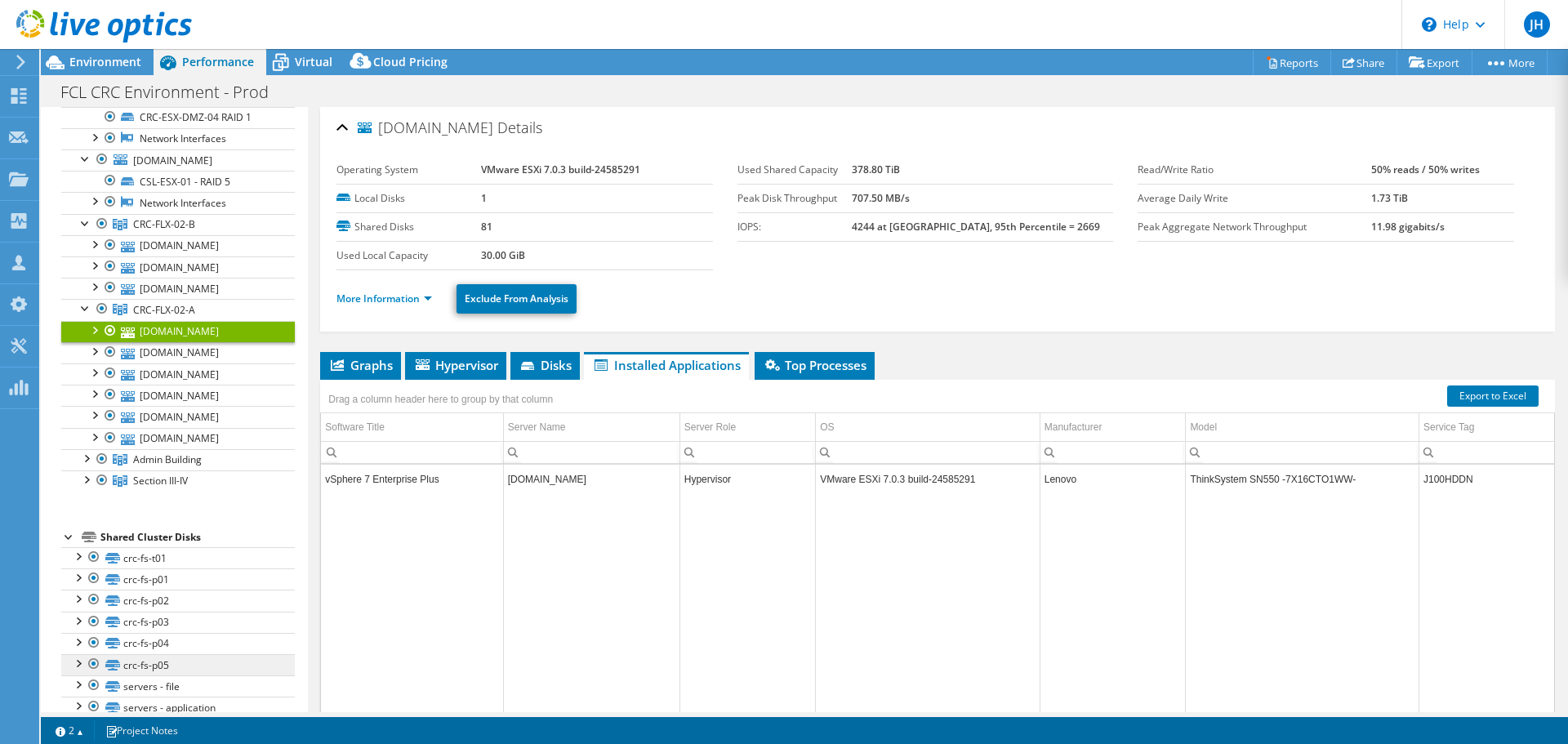
scroll to position [490, 0]
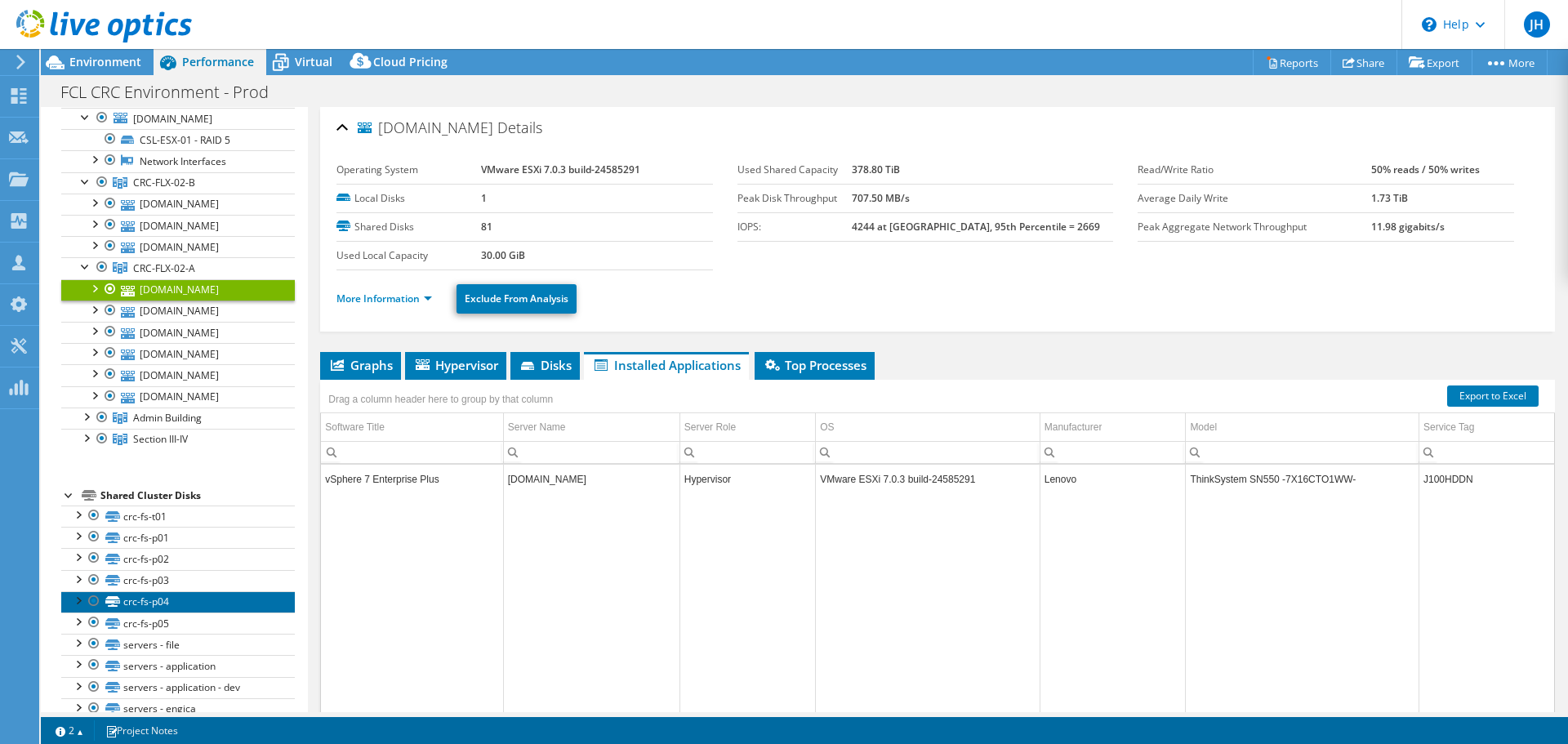
click at [139, 591] on link "crc-fs-p04" at bounding box center [178, 602] width 233 height 21
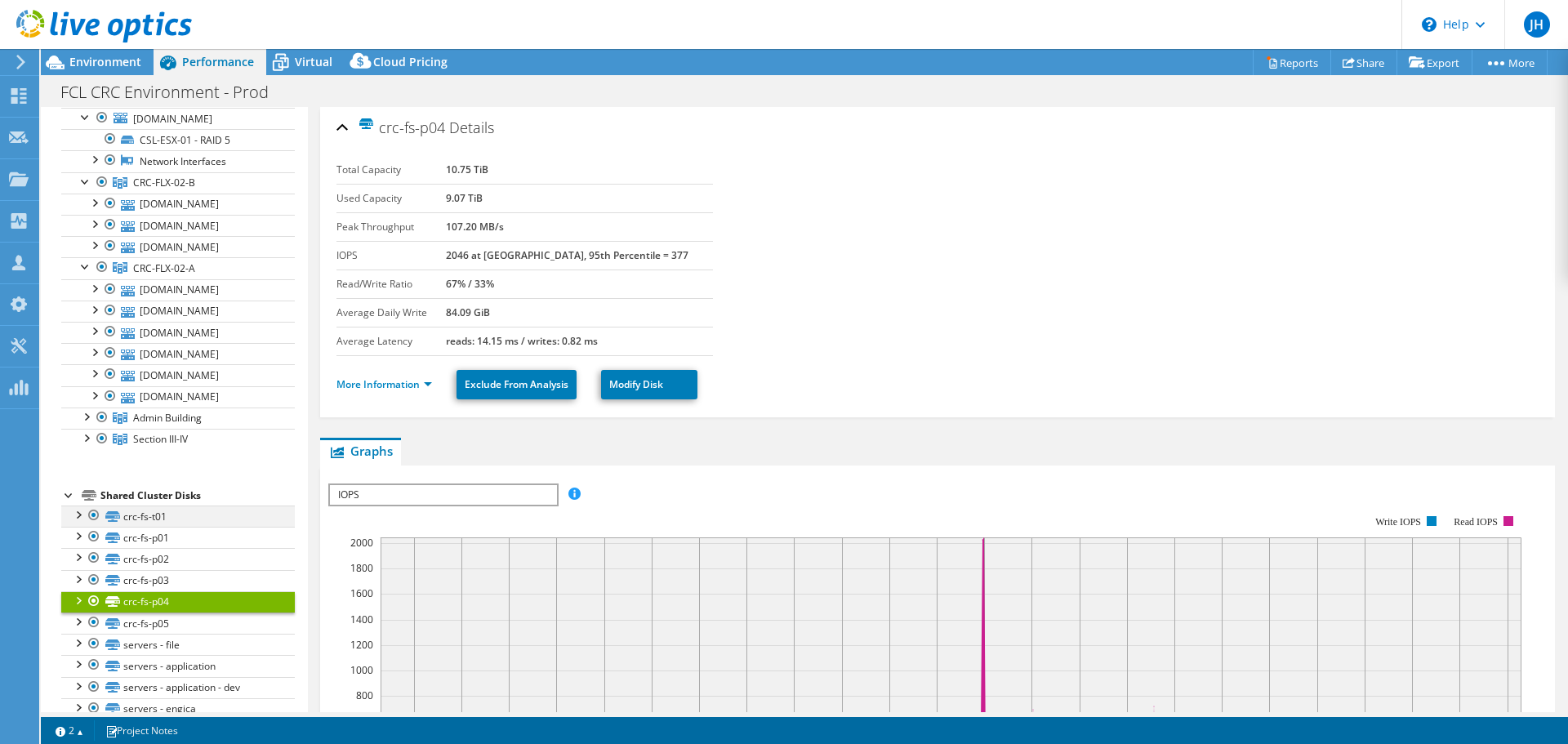
click at [77, 505] on div at bounding box center [77, 514] width 16 height 16
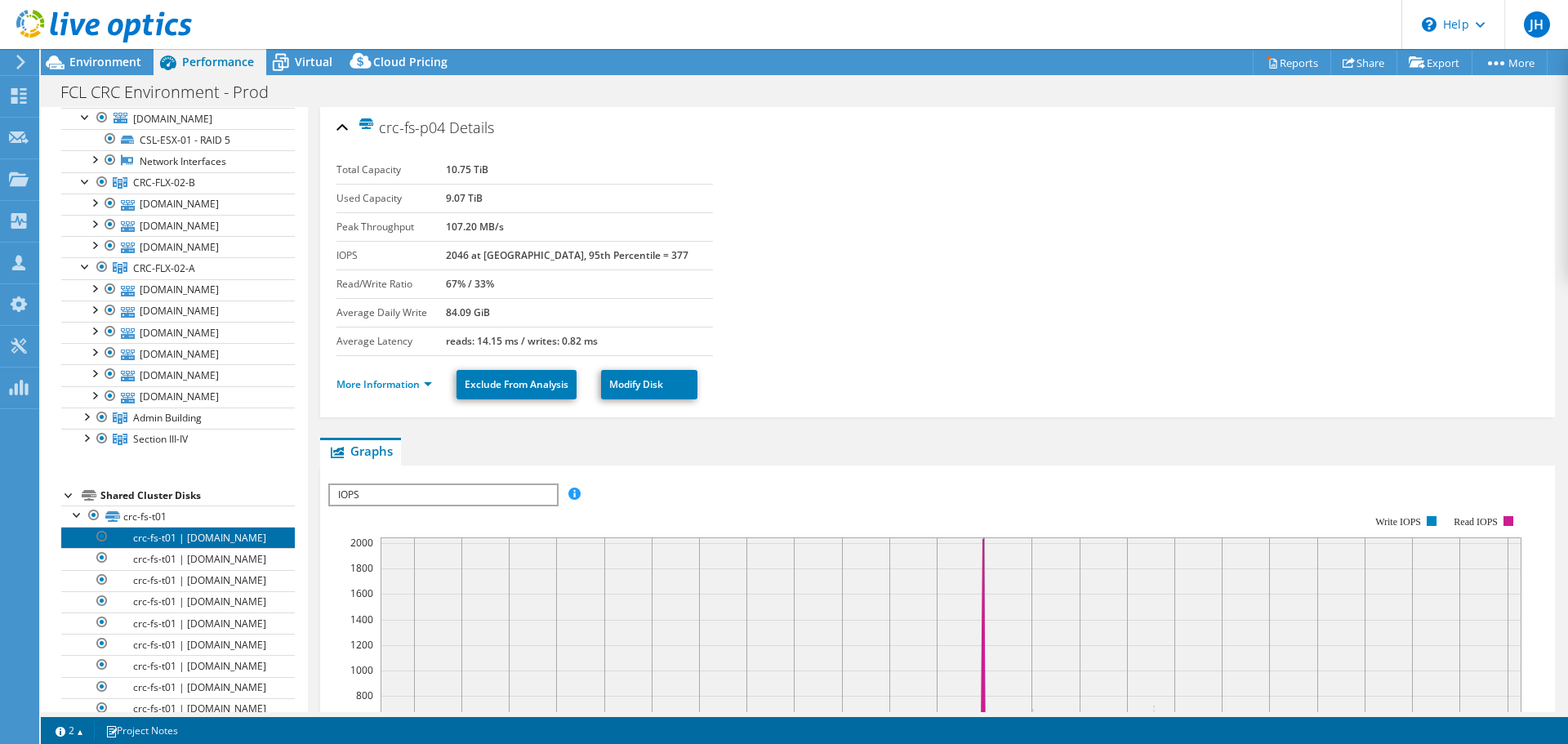
click at [174, 527] on link "crc-fs-t01 | [DOMAIN_NAME]" at bounding box center [178, 538] width 233 height 21
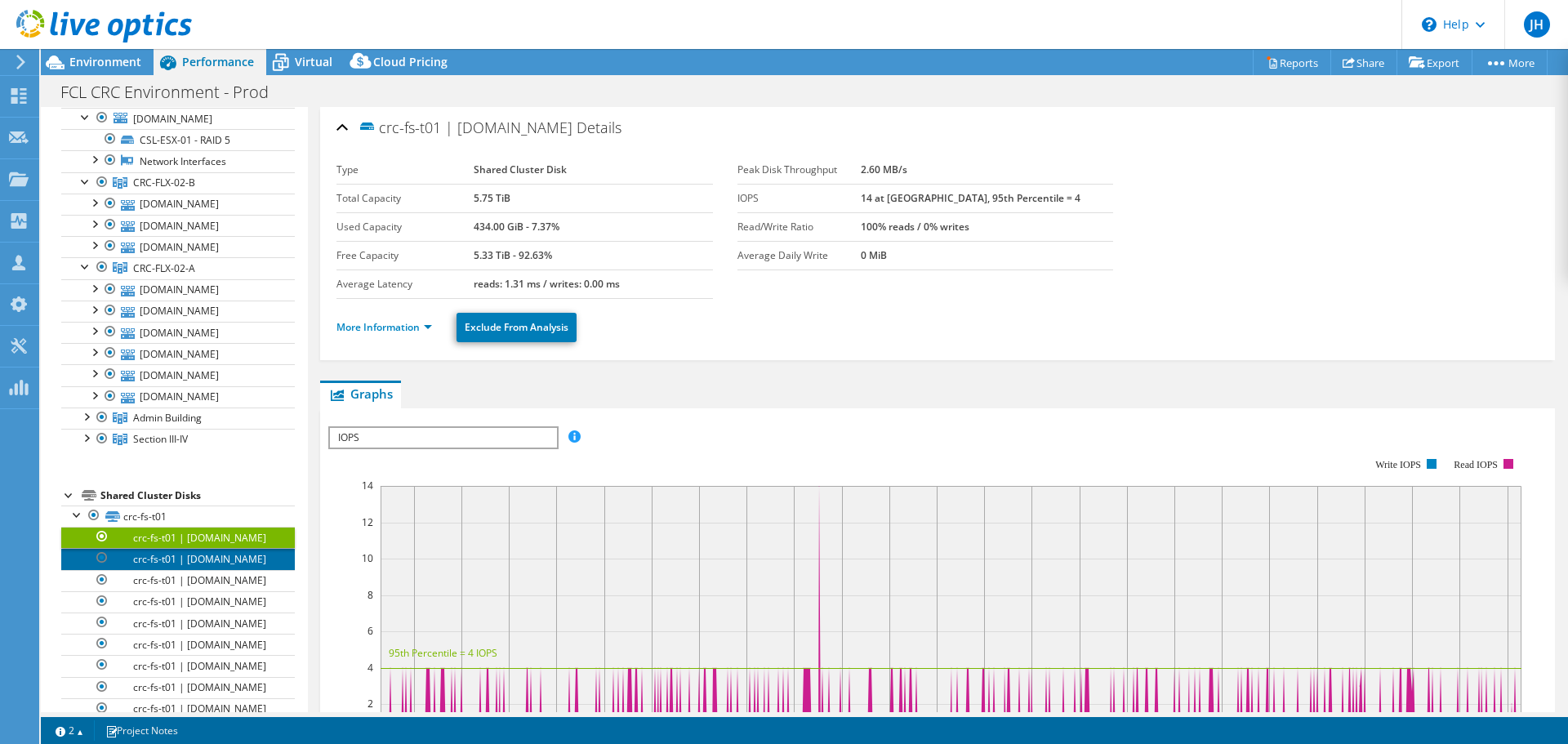
click at [181, 548] on link "crc-fs-t01 | [DOMAIN_NAME]" at bounding box center [178, 559] width 233 height 21
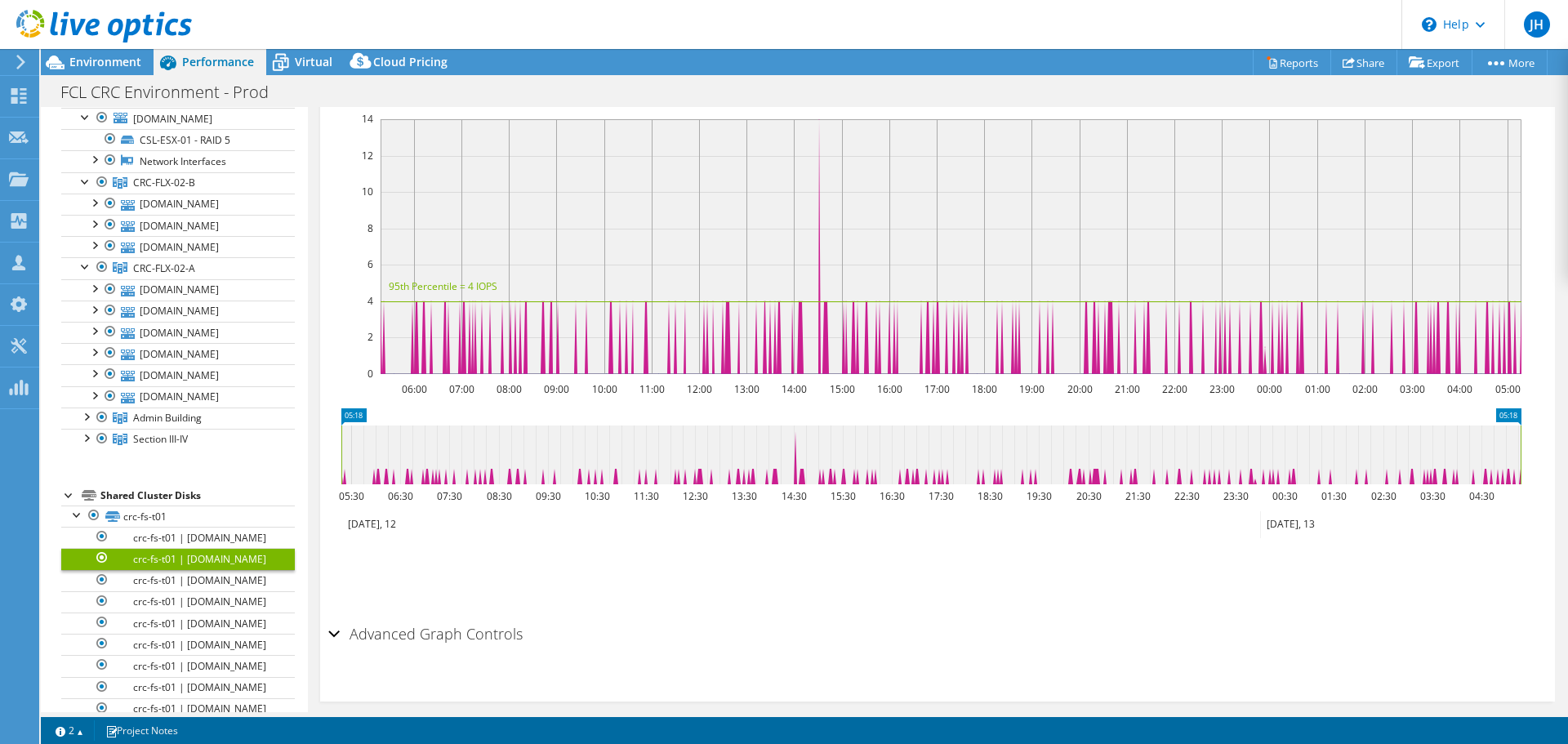
scroll to position [0, 0]
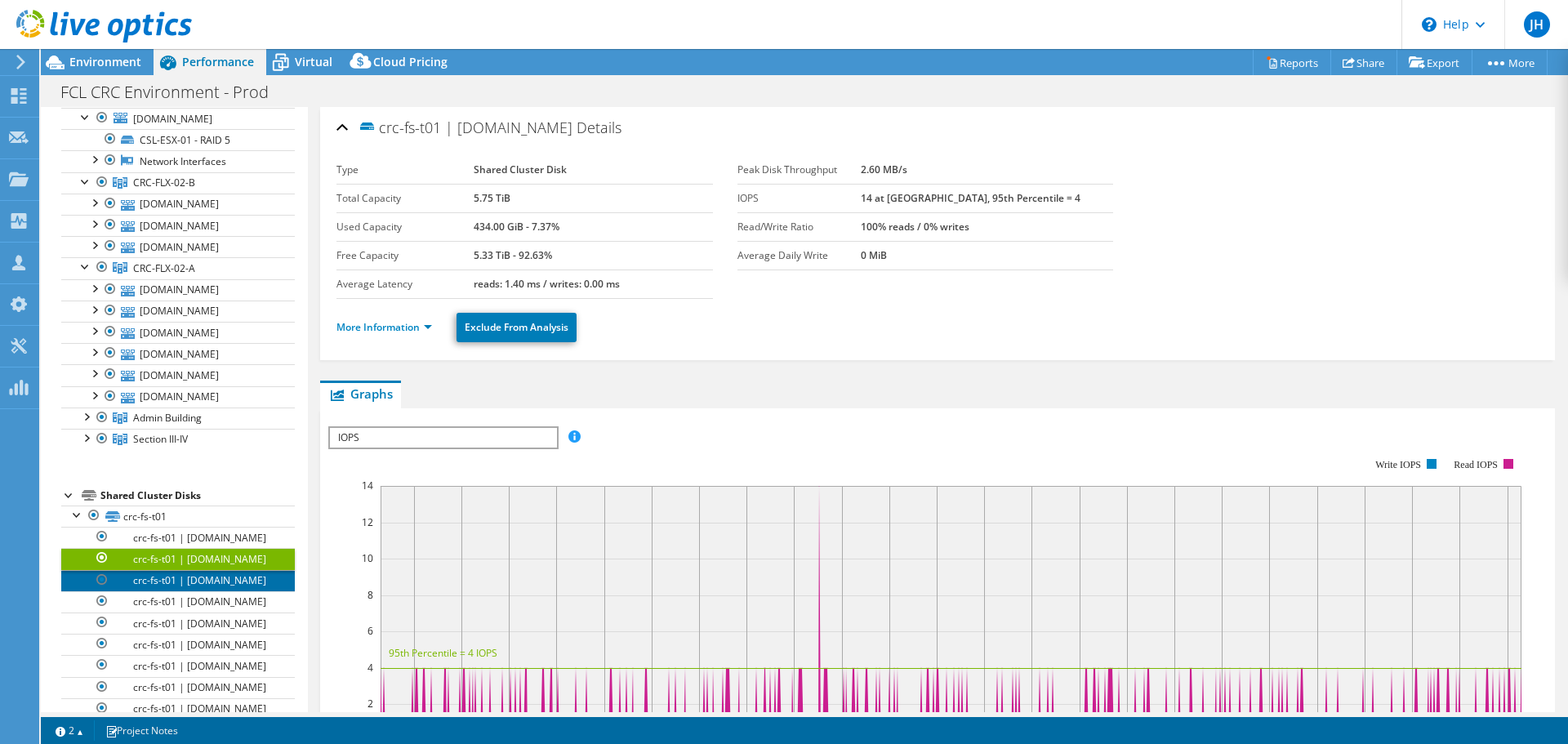
click at [183, 570] on link "crc-fs-t01 | [DOMAIN_NAME]" at bounding box center [178, 580] width 233 height 21
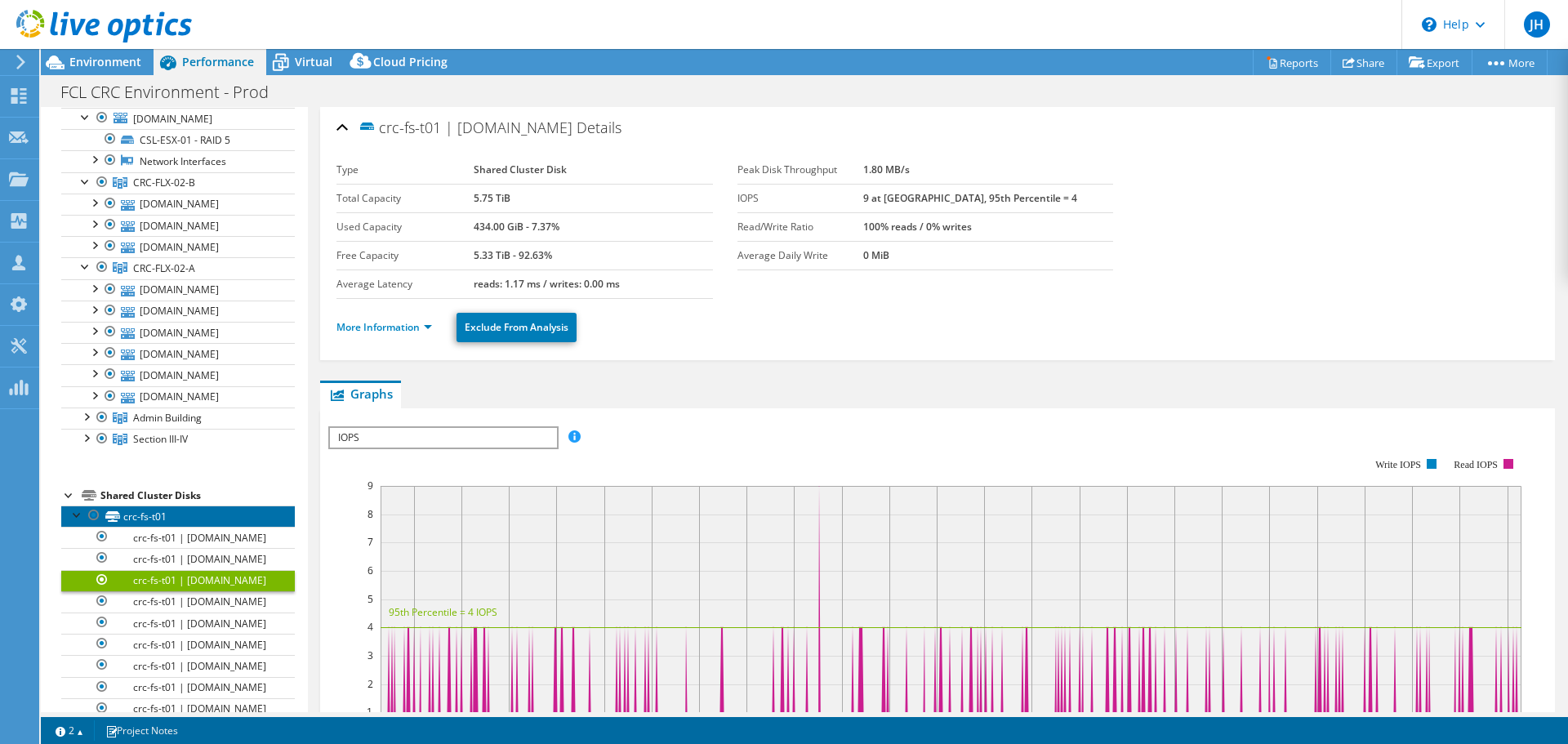
click at [128, 505] on link "crc-fs-t01" at bounding box center [178, 516] width 233 height 21
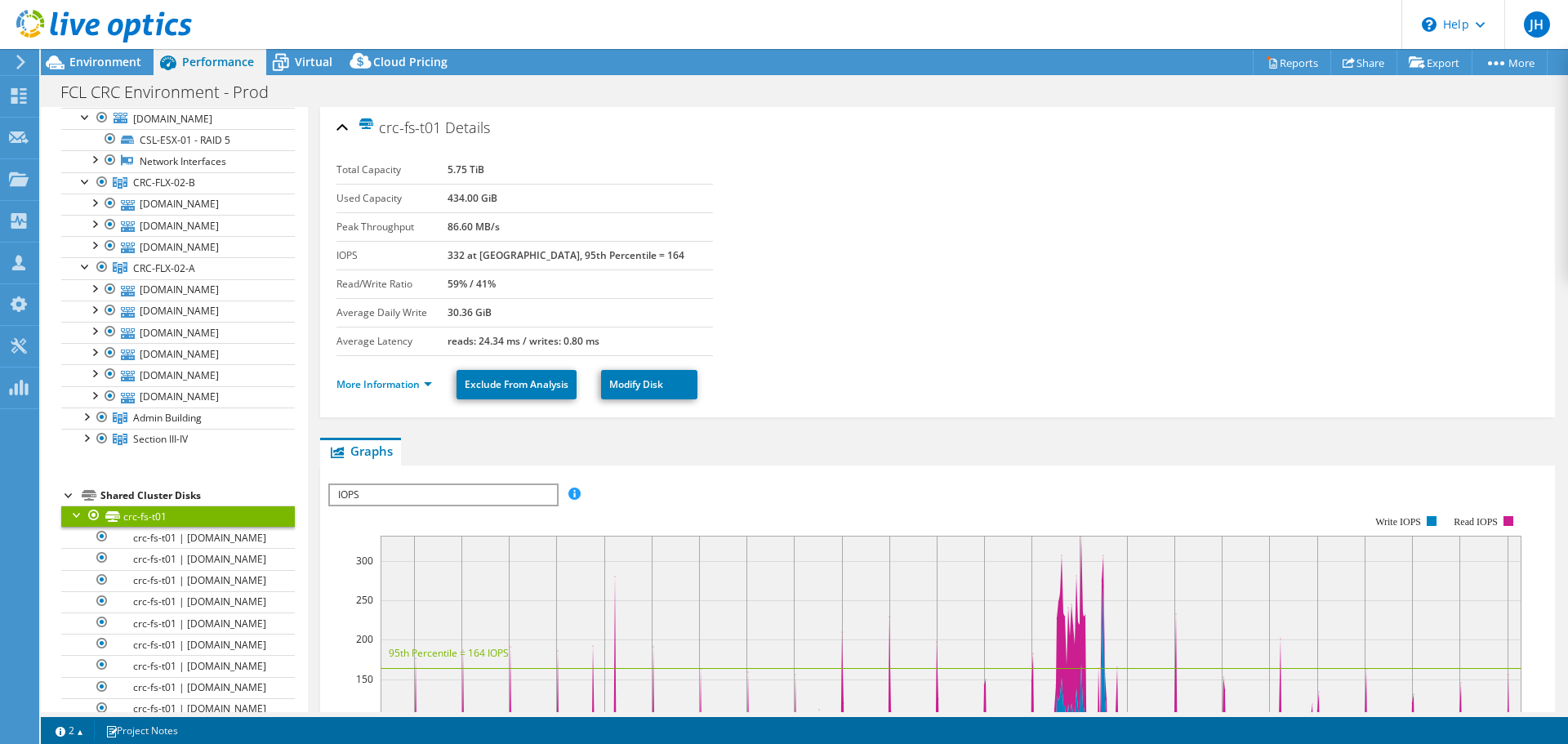
click at [76, 505] on div at bounding box center [77, 514] width 16 height 16
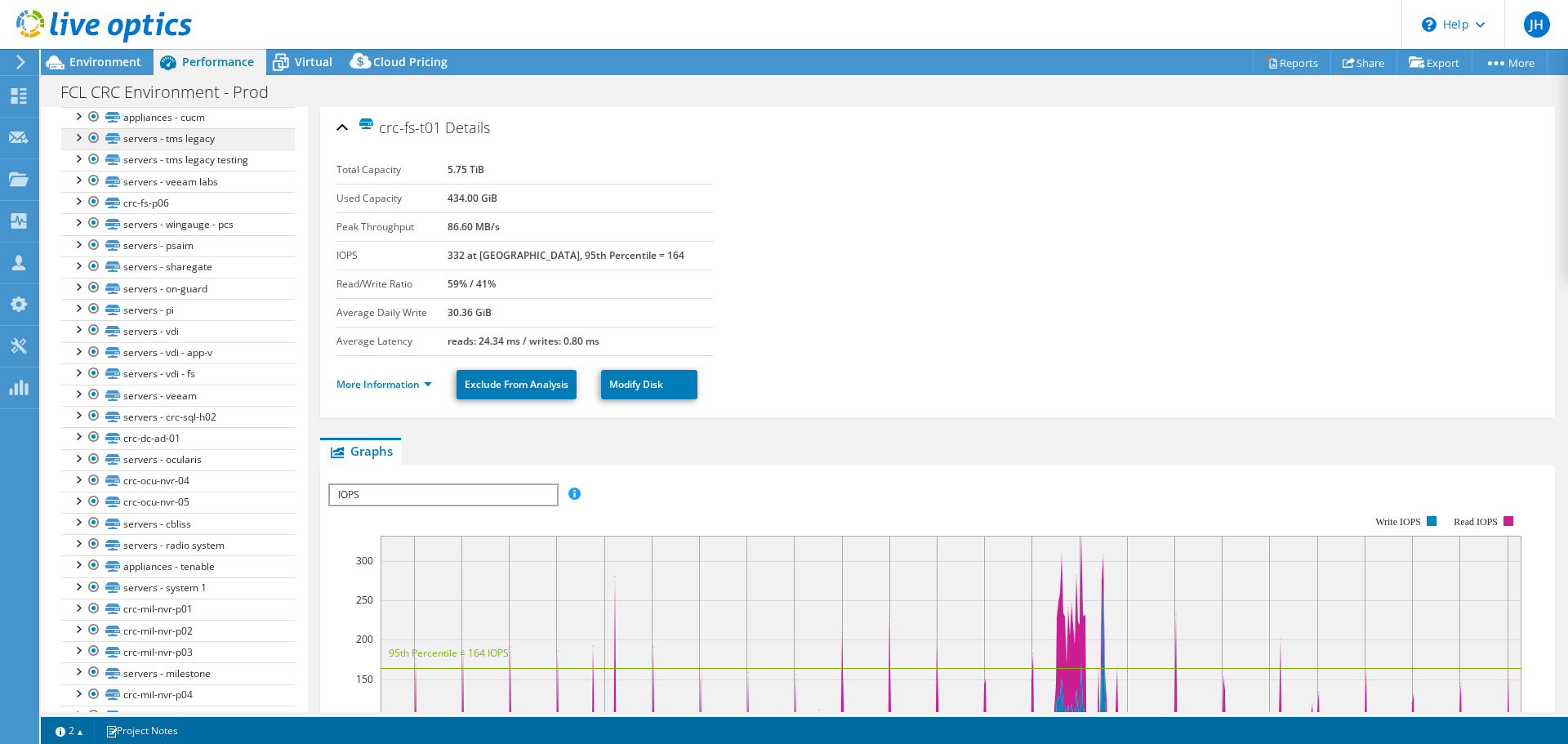
scroll to position [1951, 0]
